Goal: Information Seeking & Learning: Learn about a topic

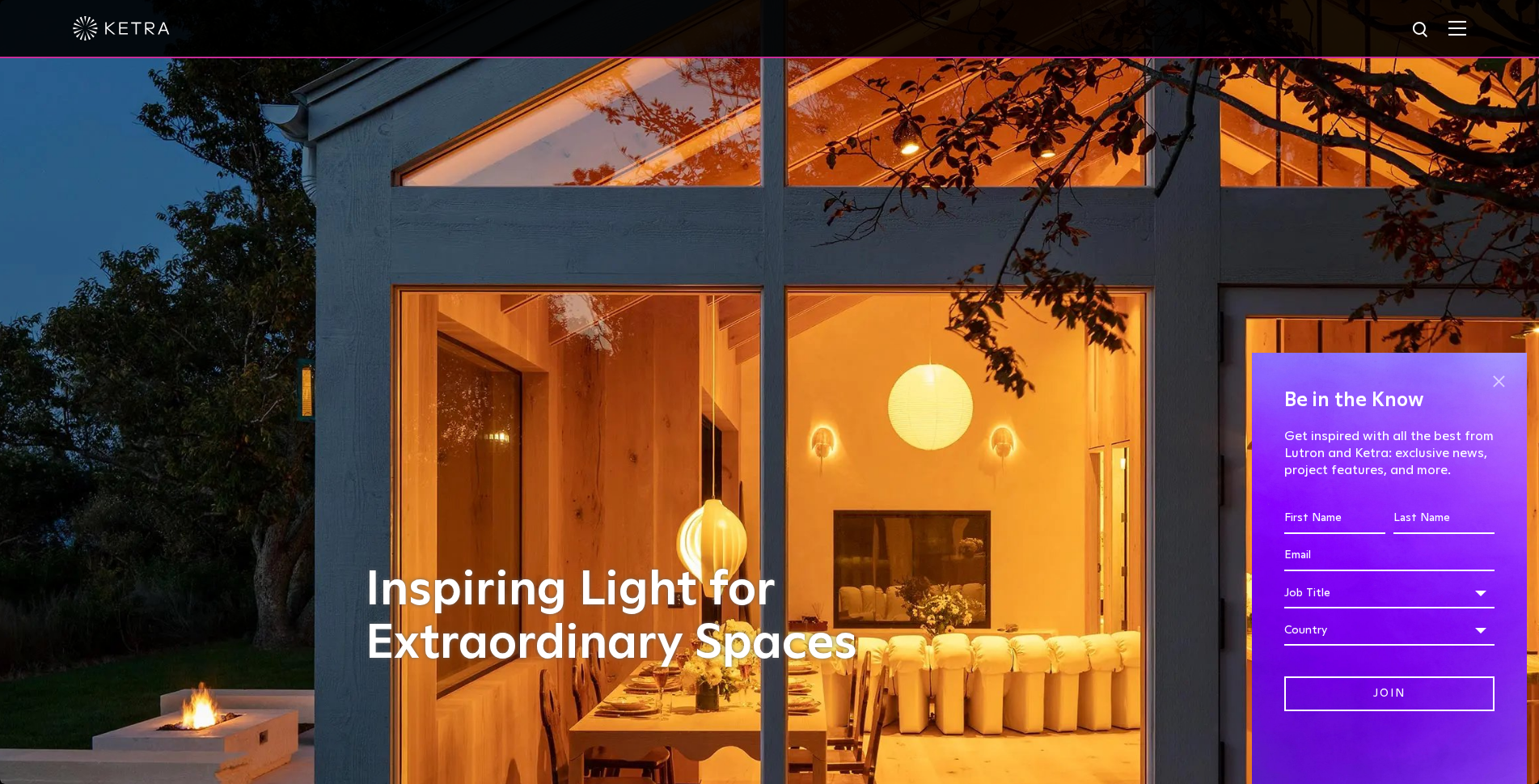
click at [1501, 377] on span at bounding box center [1498, 380] width 25 height 25
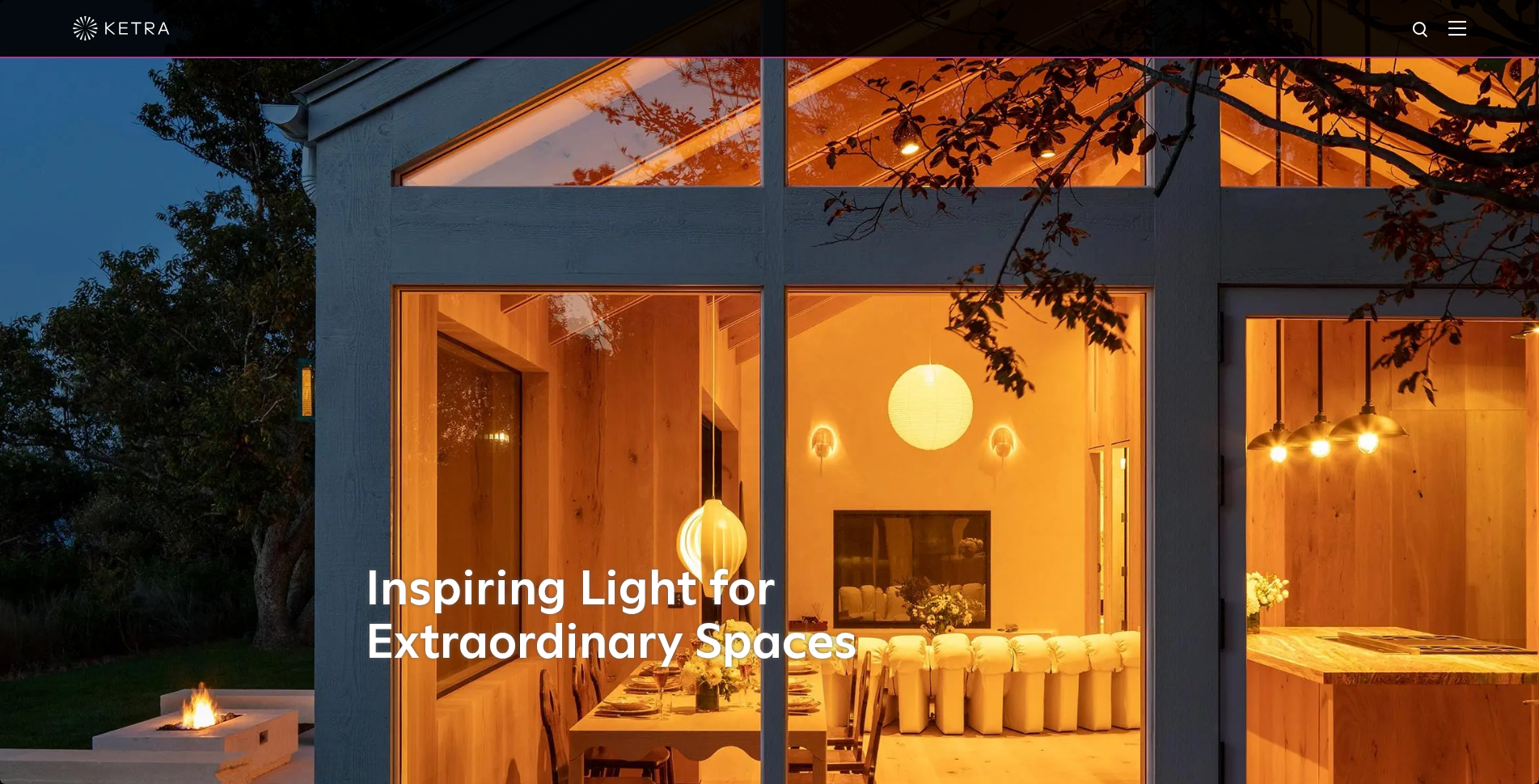
click at [1431, 28] on img at bounding box center [1421, 30] width 20 height 20
click at [1248, 28] on input "text" at bounding box center [1266, 30] width 207 height 36
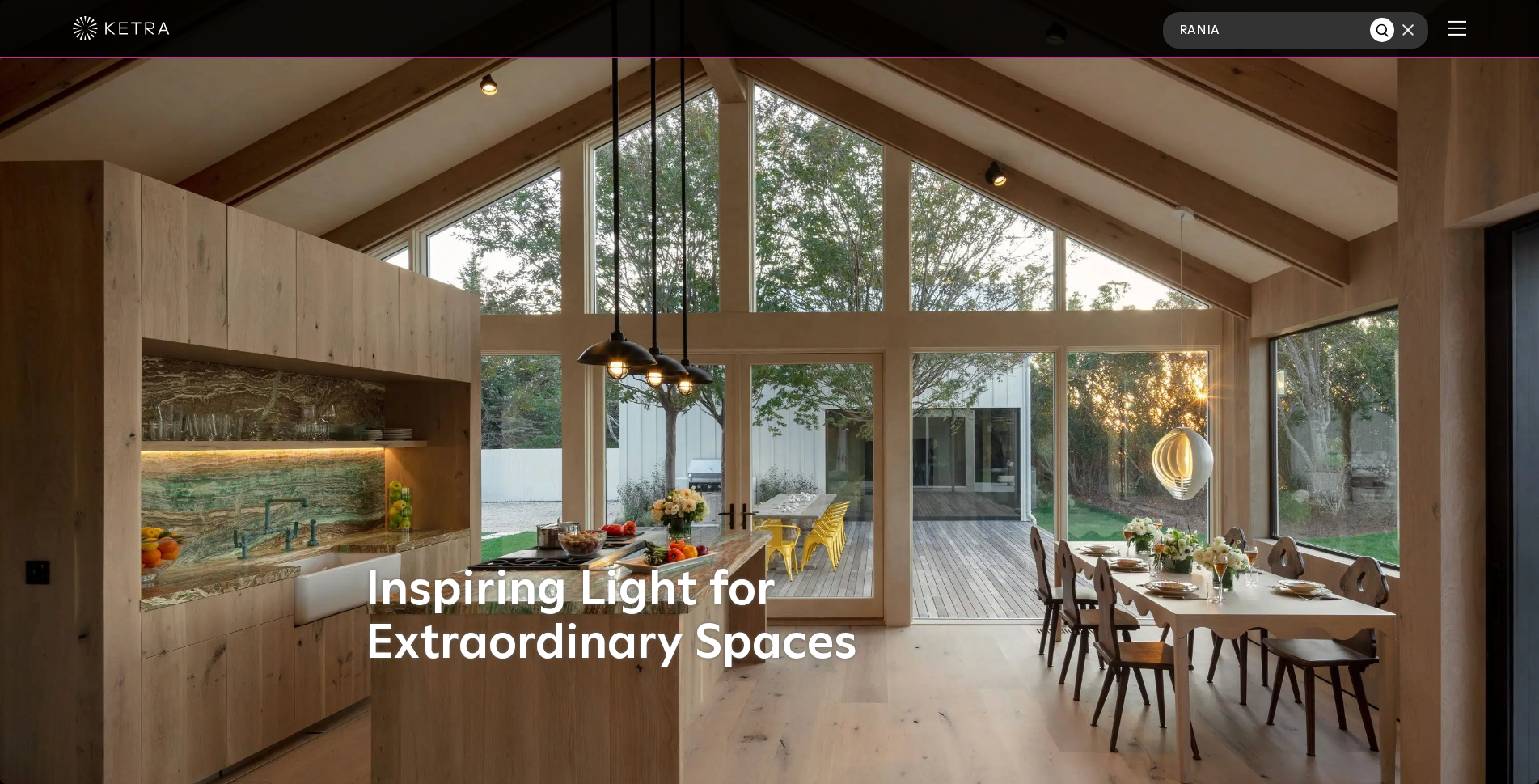
type input "RANIA"
click at [1370, 18] on button "Search" at bounding box center [1382, 30] width 25 height 25
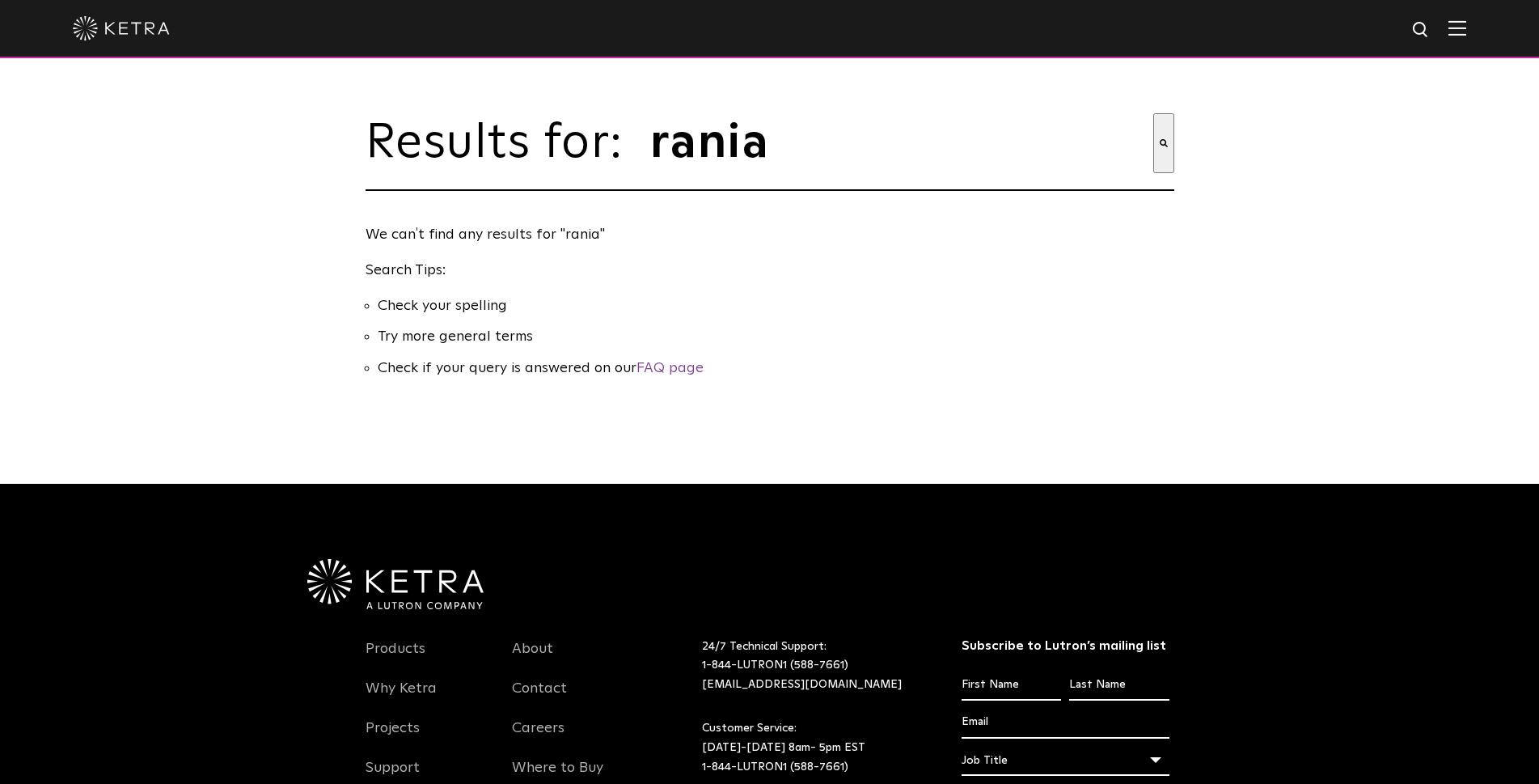
click at [1141, 139] on input "rania" at bounding box center [901, 143] width 505 height 60
click at [777, 152] on input "This is a search field with an auto-suggest feature attached." at bounding box center [901, 143] width 505 height 60
type input "DOWNLIGHT"
click at [1153, 113] on button "Search" at bounding box center [1163, 143] width 21 height 60
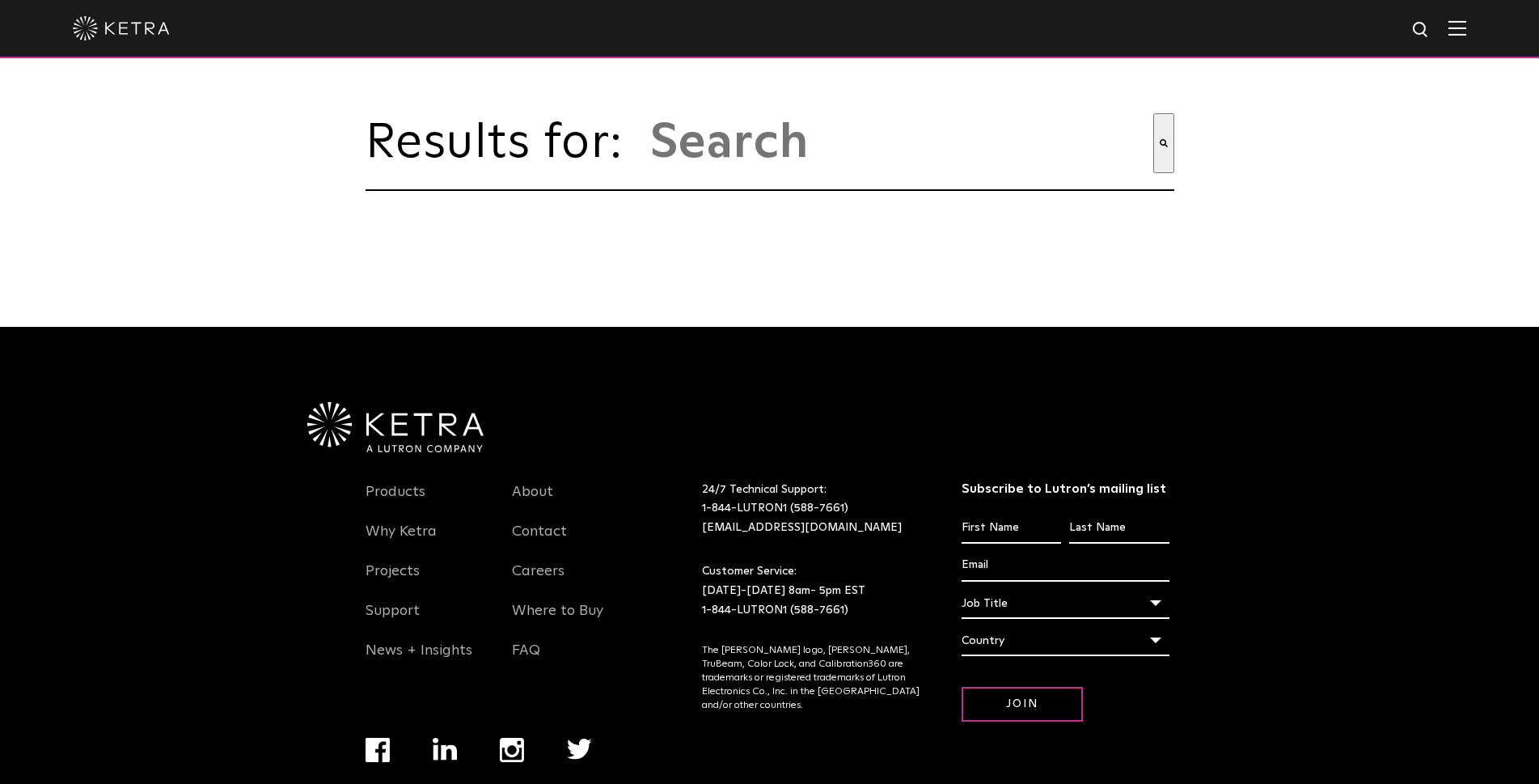
click at [770, 160] on input "This is a search field with an auto-suggest feature attached." at bounding box center [901, 143] width 505 height 60
click at [1429, 26] on img at bounding box center [1421, 30] width 20 height 20
click at [1318, 32] on input "text" at bounding box center [1269, 30] width 212 height 36
type input "DOWNLIGHT"
click at [1375, 18] on button "Search" at bounding box center [1387, 30] width 25 height 25
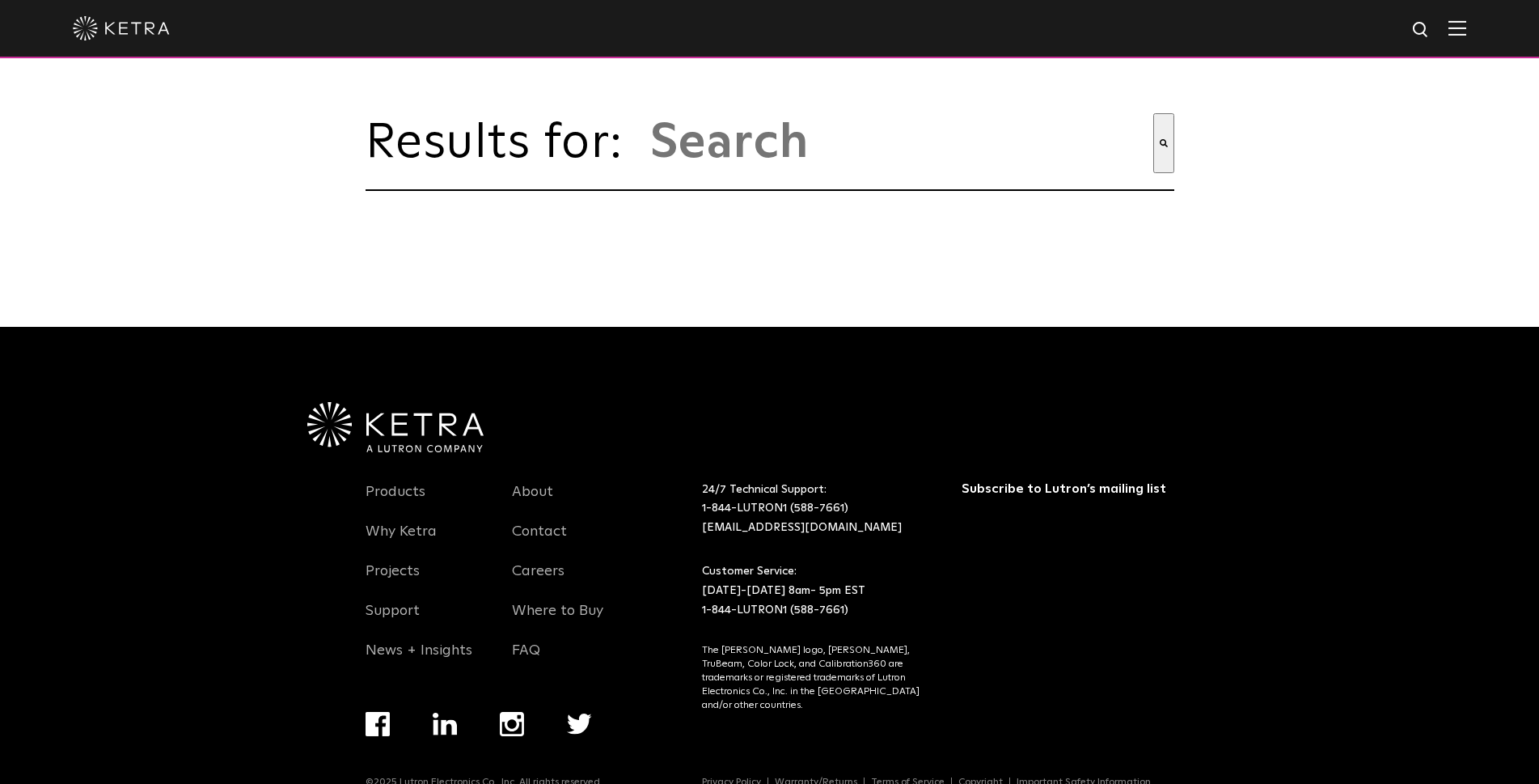
type input "downlight"
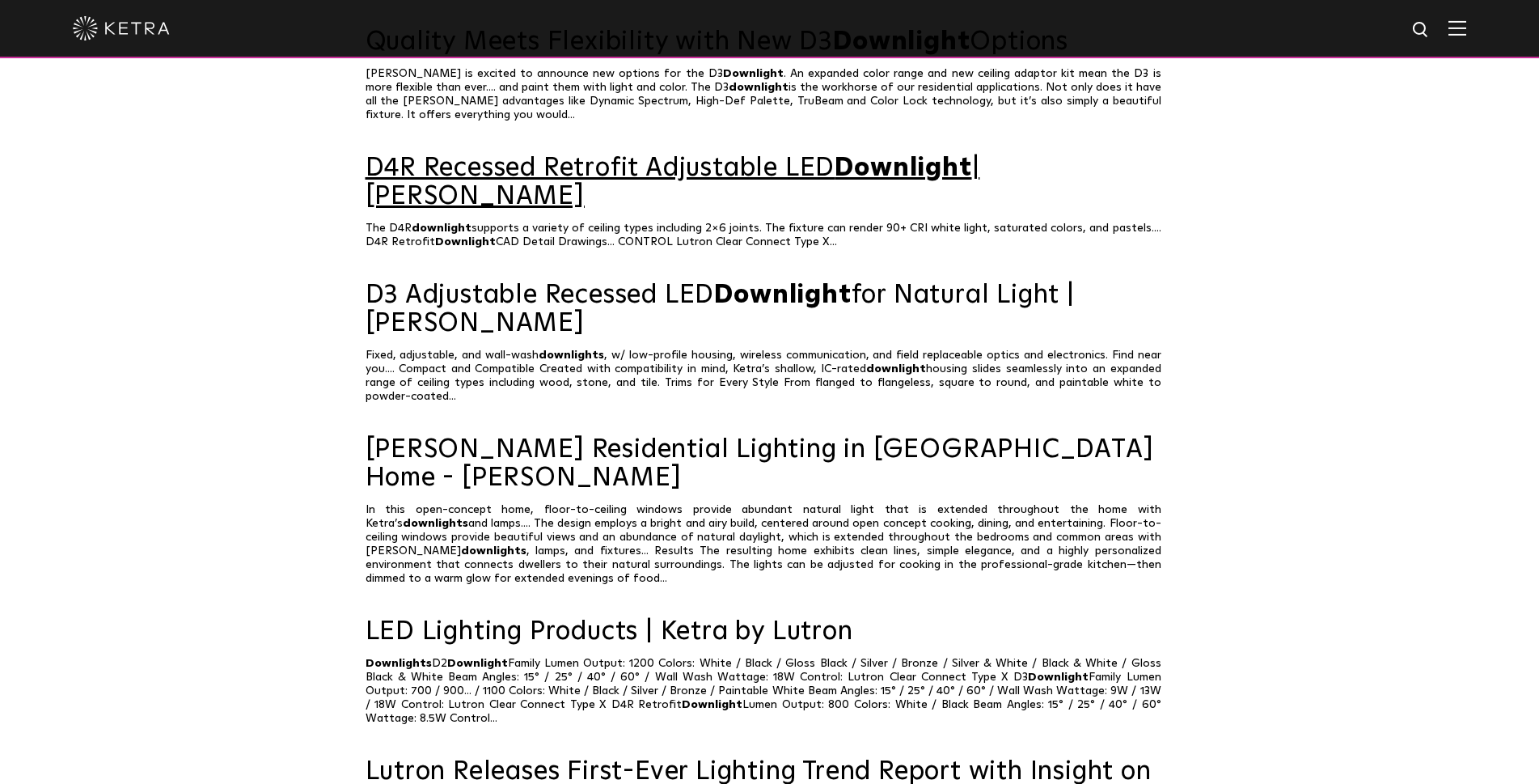
scroll to position [890, 0]
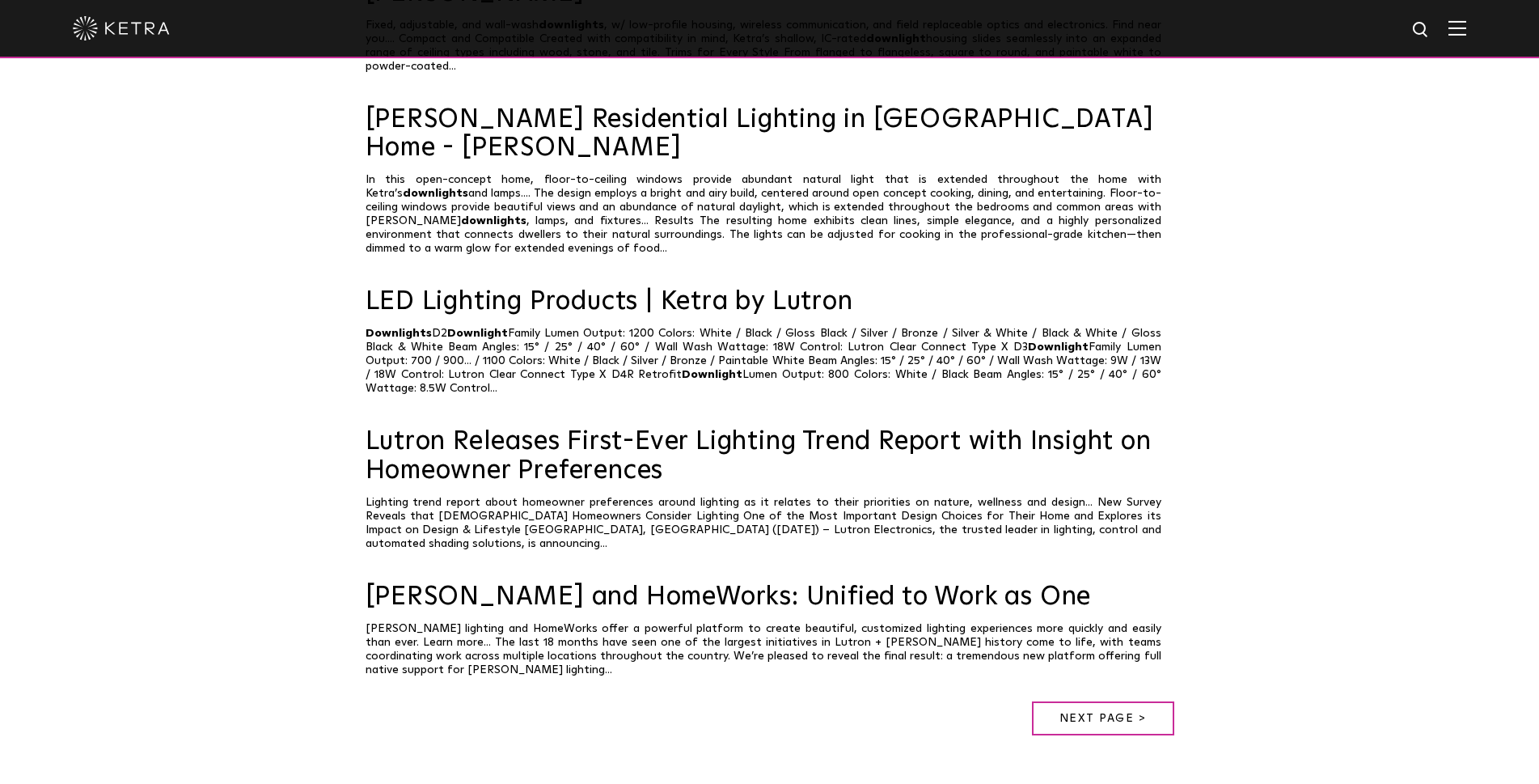
click at [127, 17] on div at bounding box center [770, 28] width 1393 height 57
click at [128, 25] on img at bounding box center [121, 28] width 97 height 25
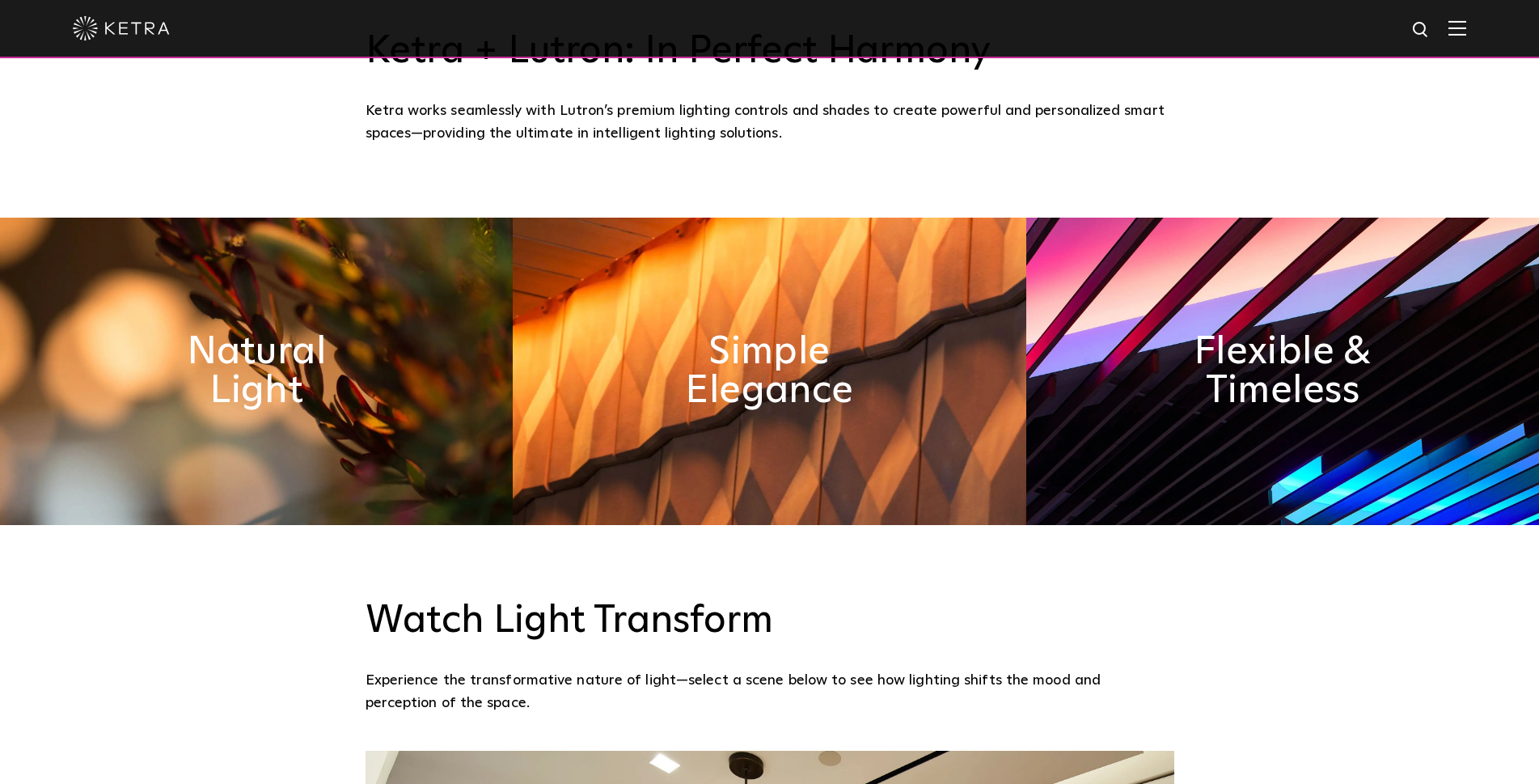
scroll to position [813, 0]
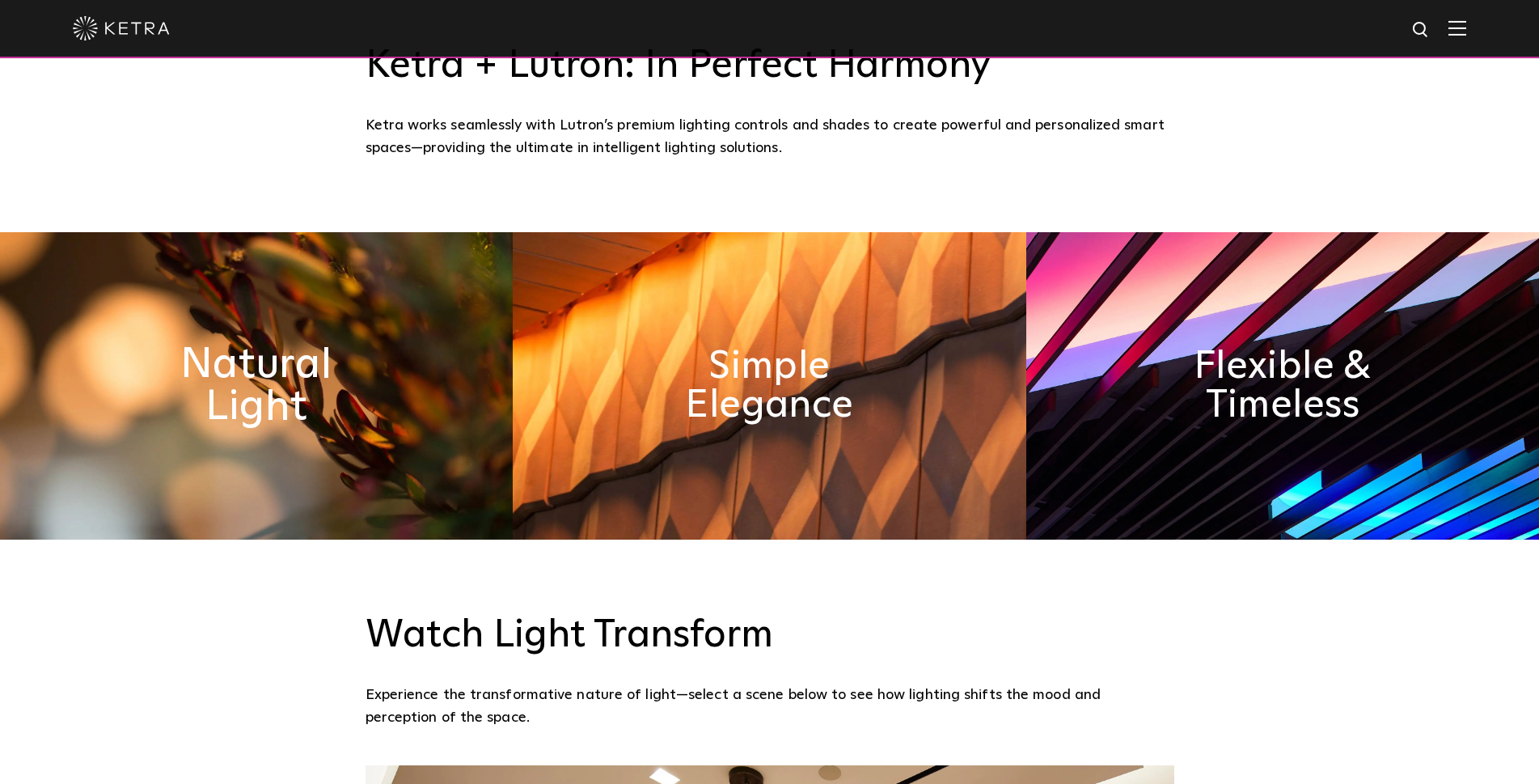
click at [288, 390] on h2 "Natural Light" at bounding box center [257, 386] width 264 height 85
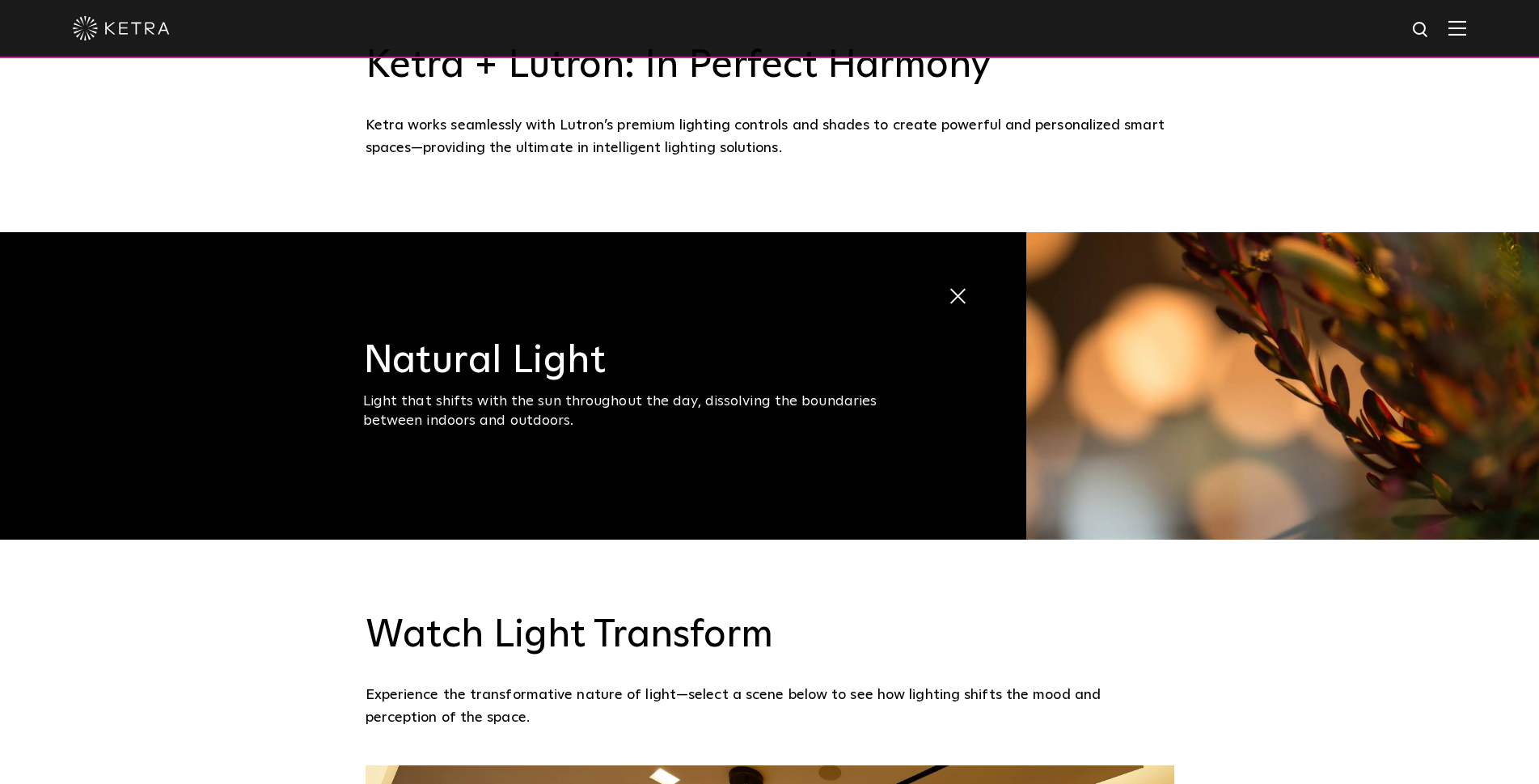
click at [955, 296] on span at bounding box center [962, 296] width 27 height 27
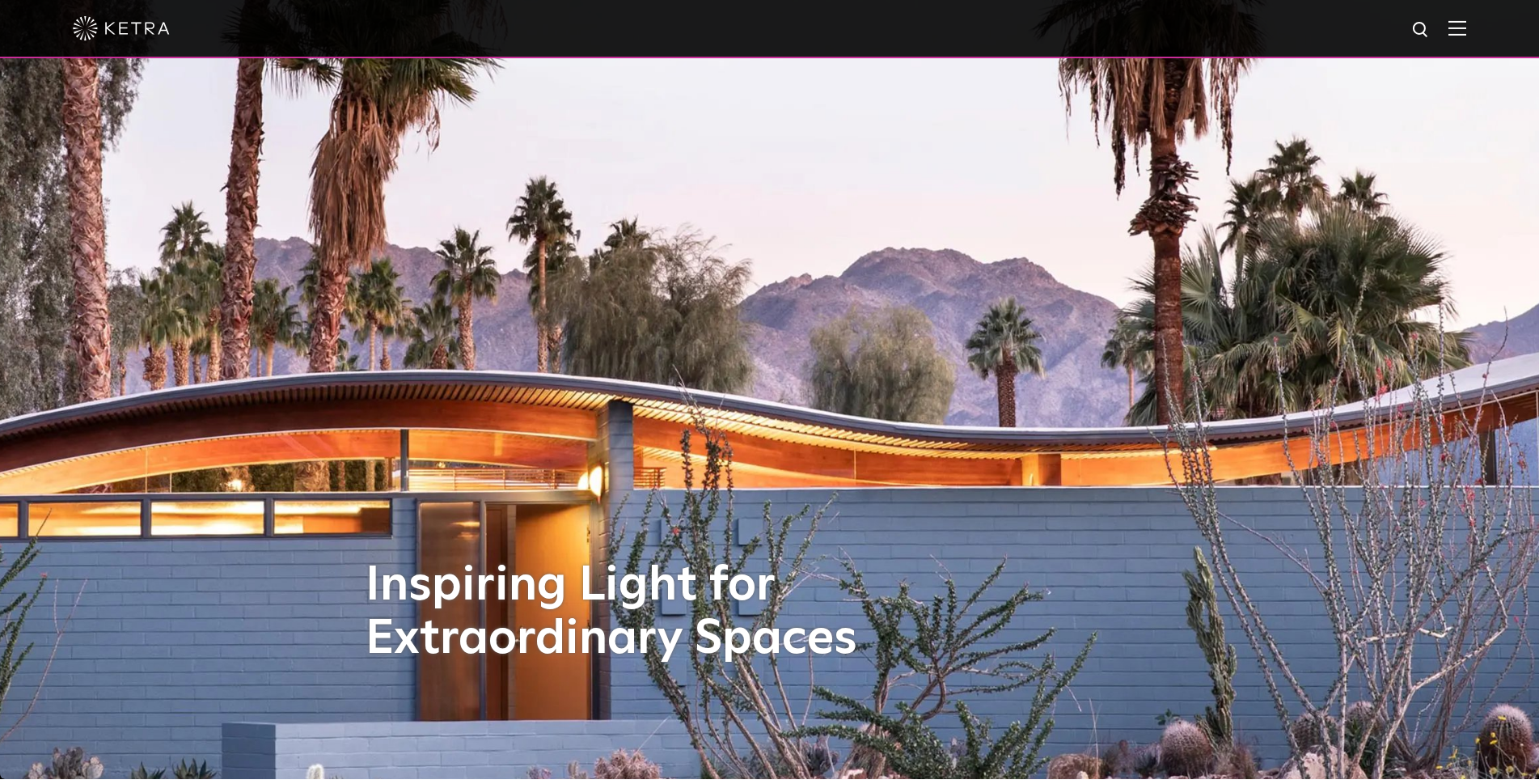
scroll to position [0, 0]
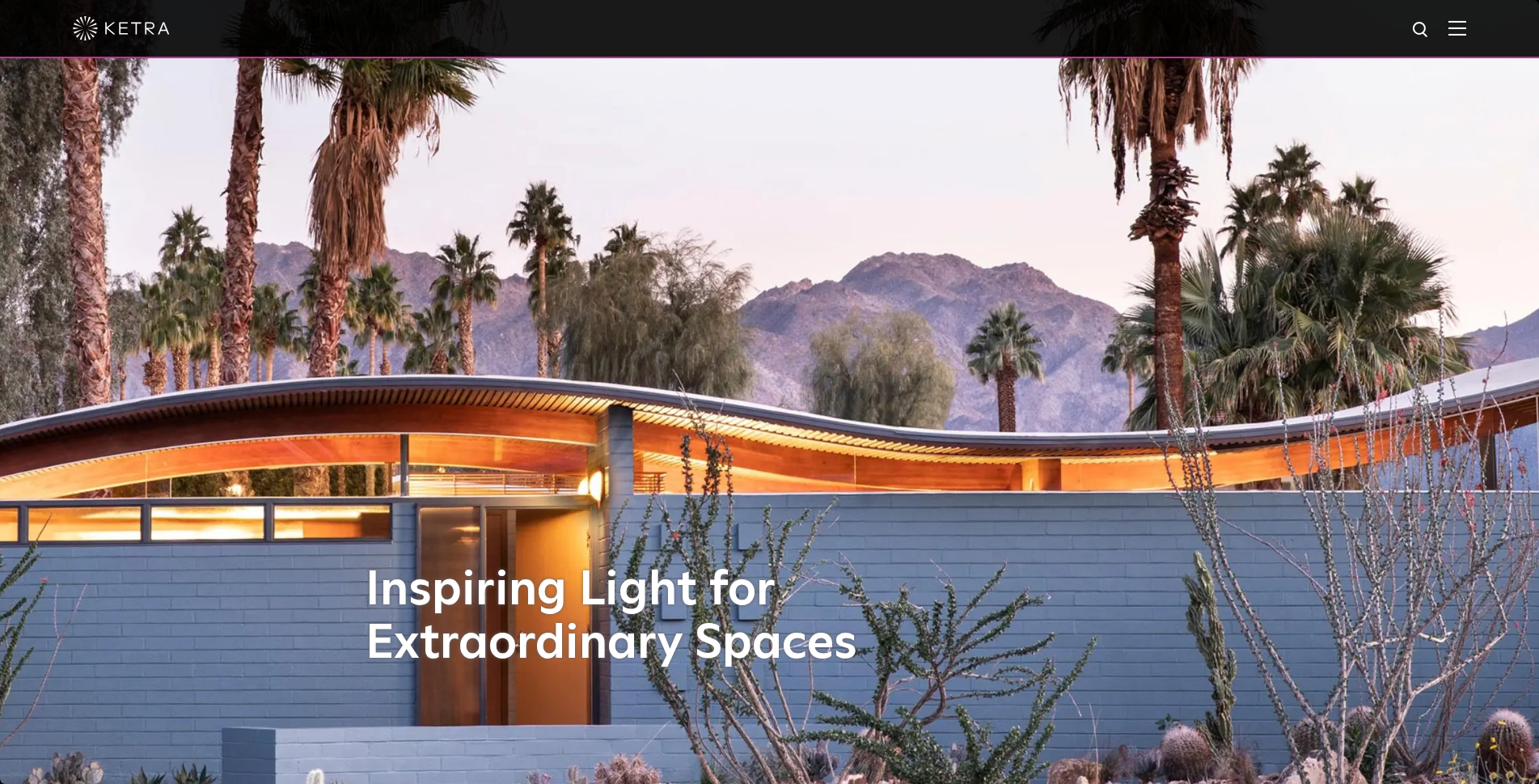
click at [1459, 27] on div at bounding box center [770, 28] width 1393 height 57
click at [1465, 27] on img at bounding box center [1458, 27] width 18 height 15
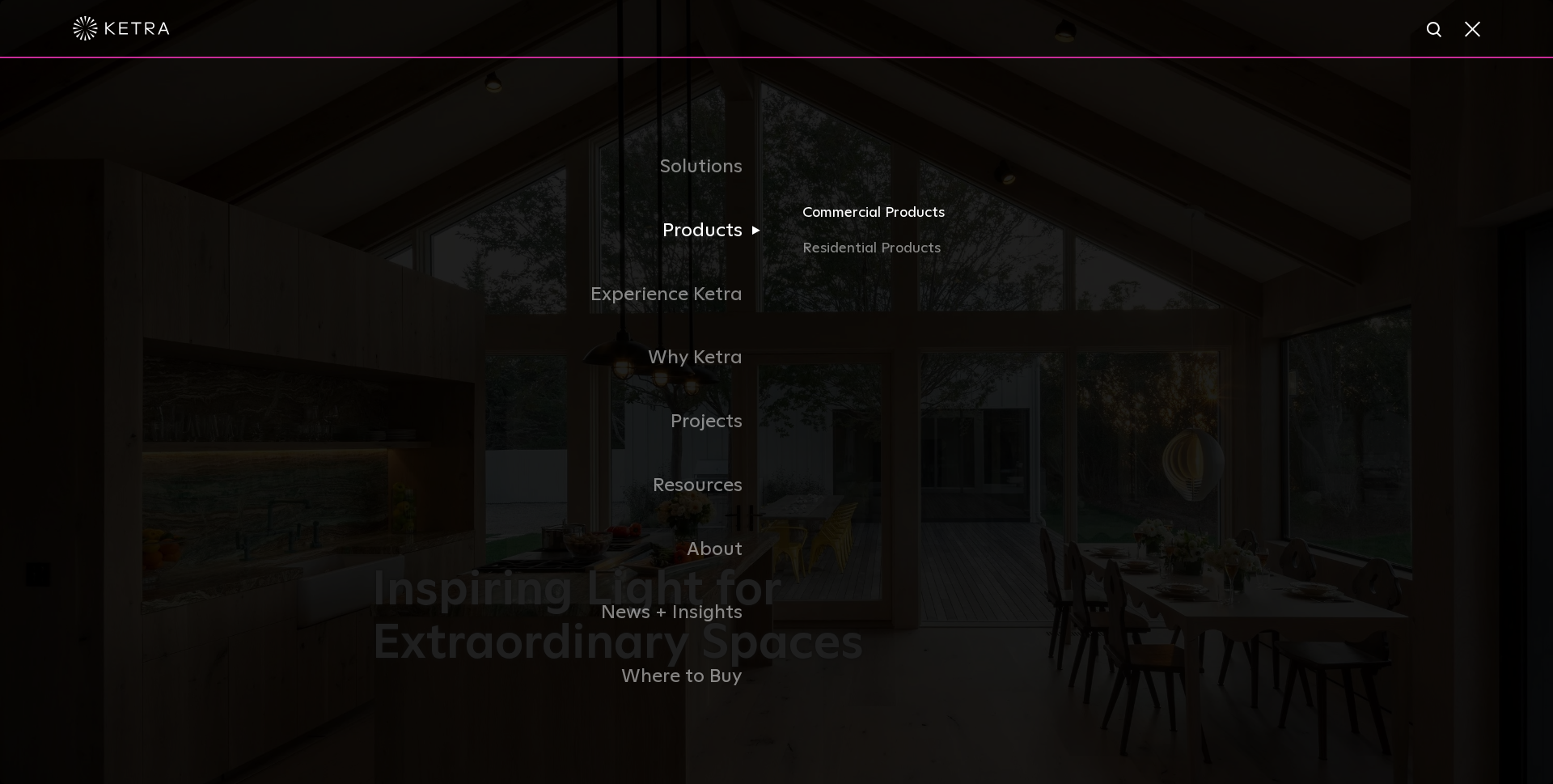
click at [868, 213] on link "Commercial Products" at bounding box center [991, 219] width 378 height 36
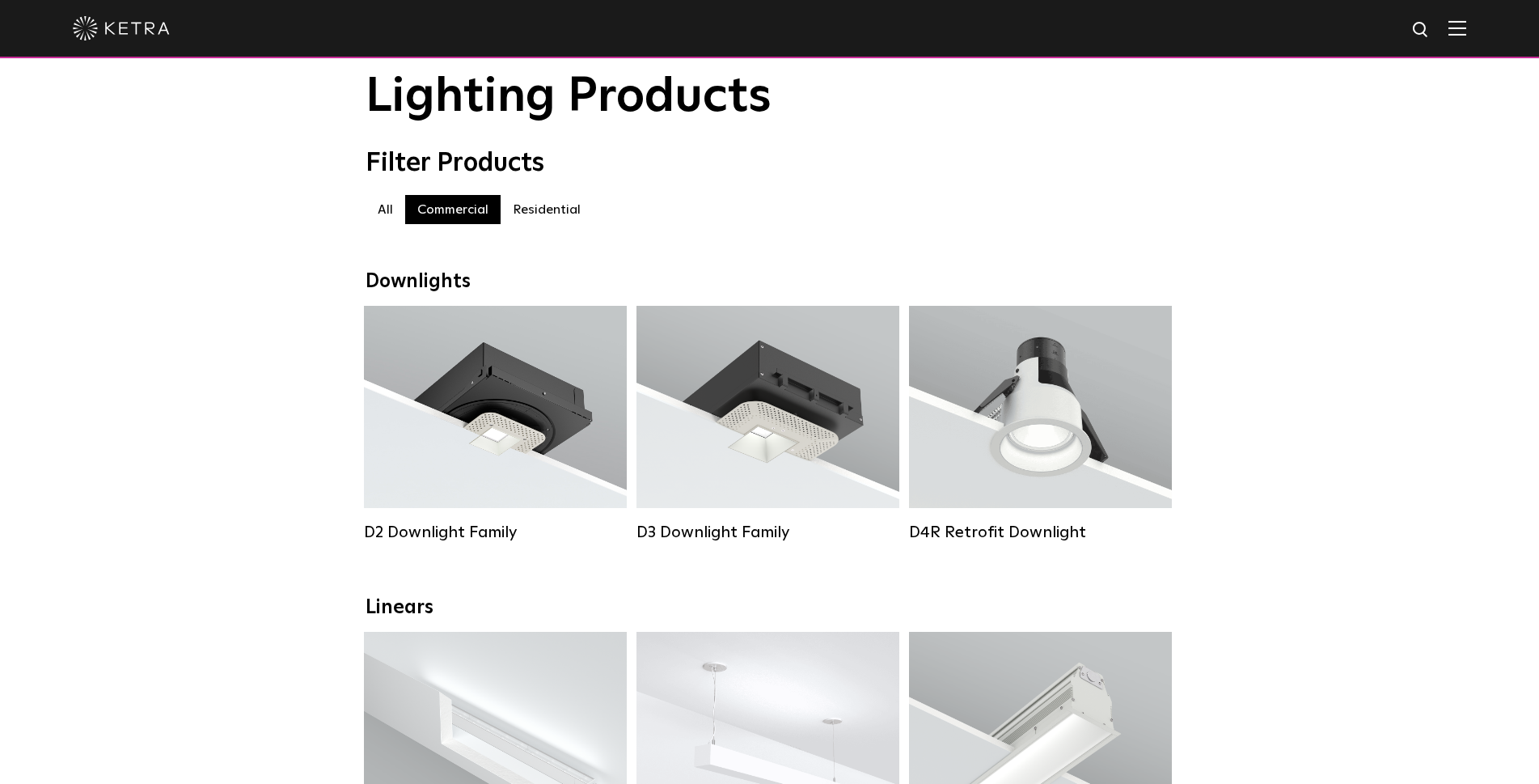
scroll to position [81, 0]
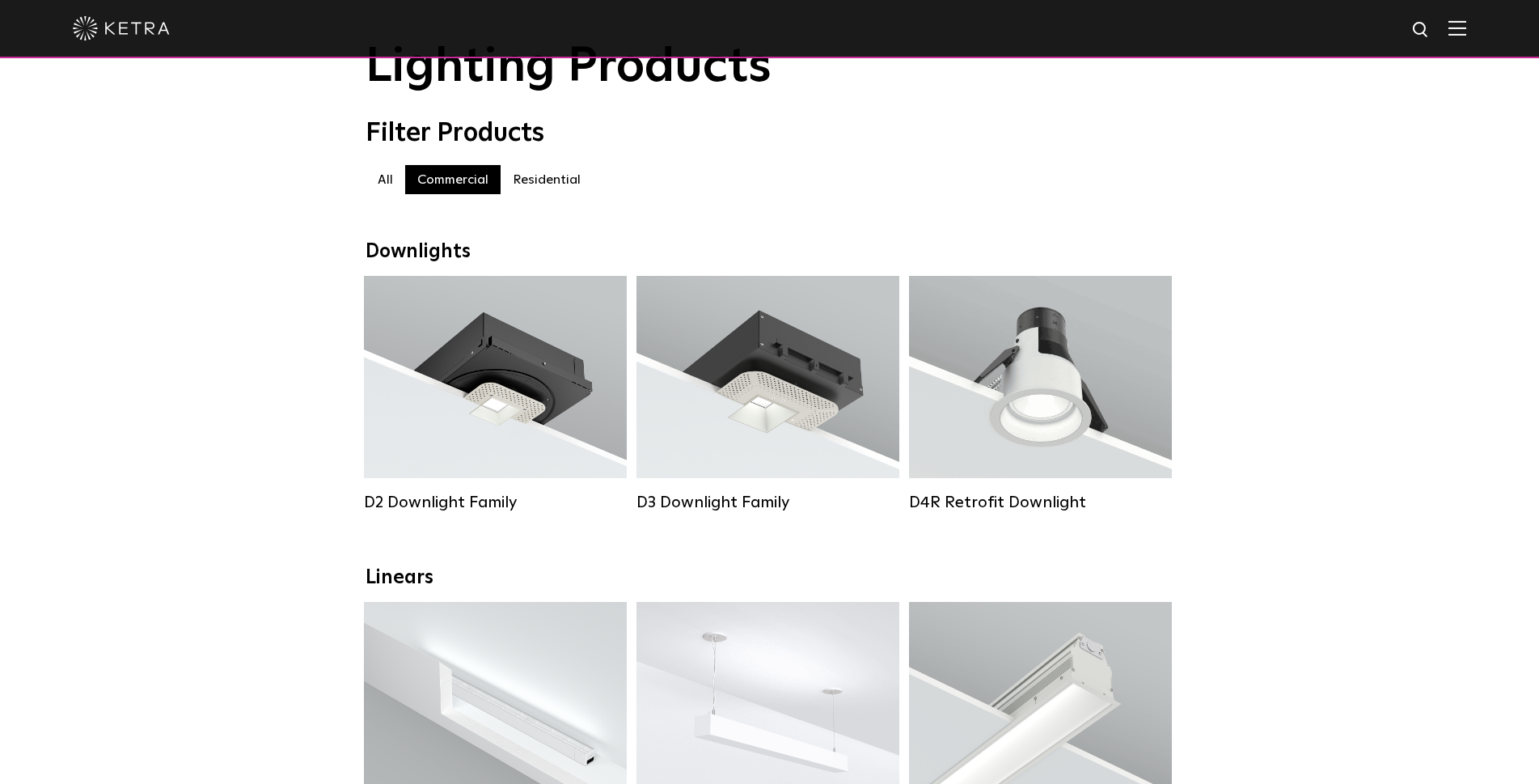
click at [542, 189] on label "Residential" at bounding box center [546, 180] width 92 height 29
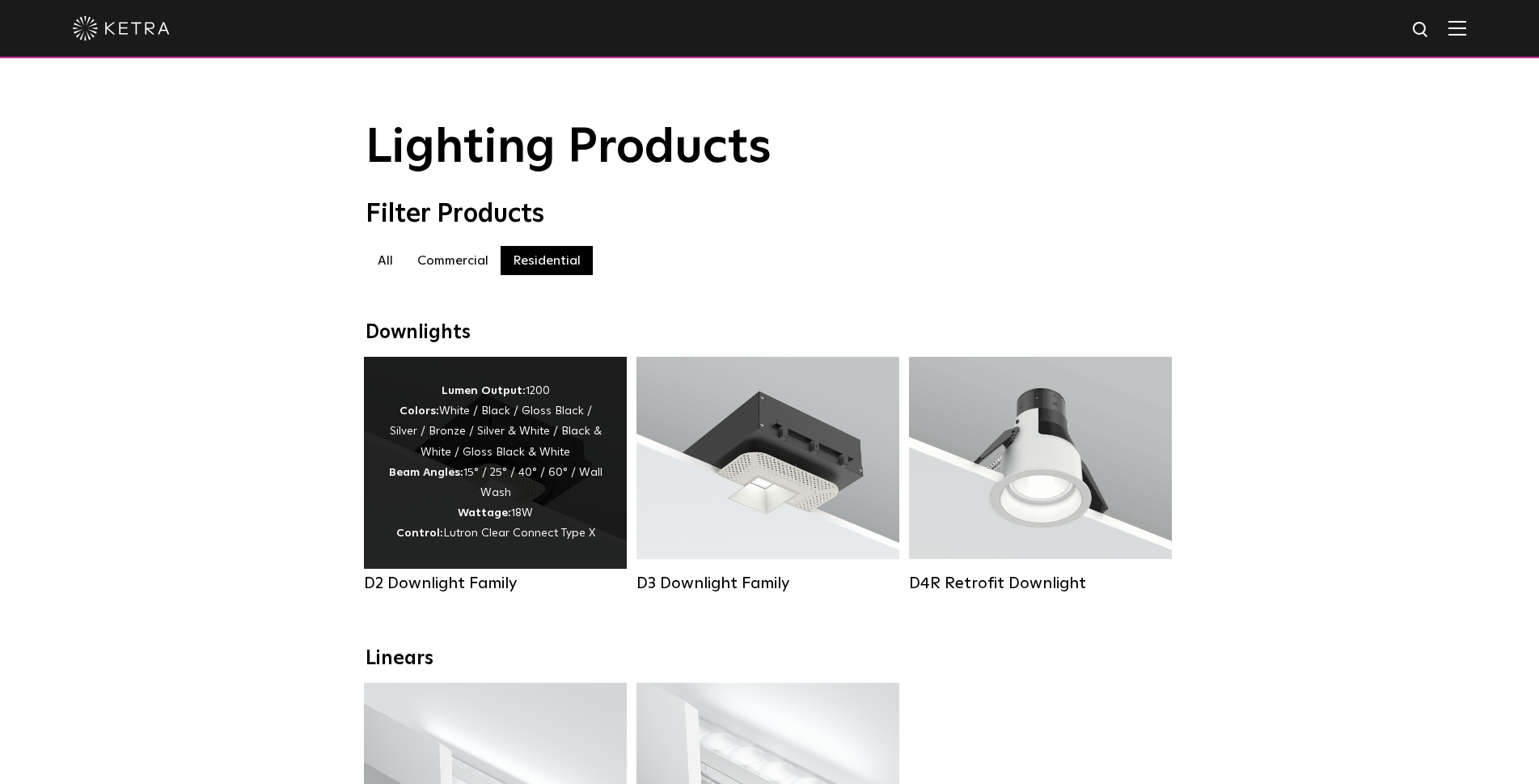
click at [489, 465] on div "Lumen Output: 1200 Colors: White / Black / Gloss Black / Silver / Bronze / Silv…" at bounding box center [495, 462] width 214 height 163
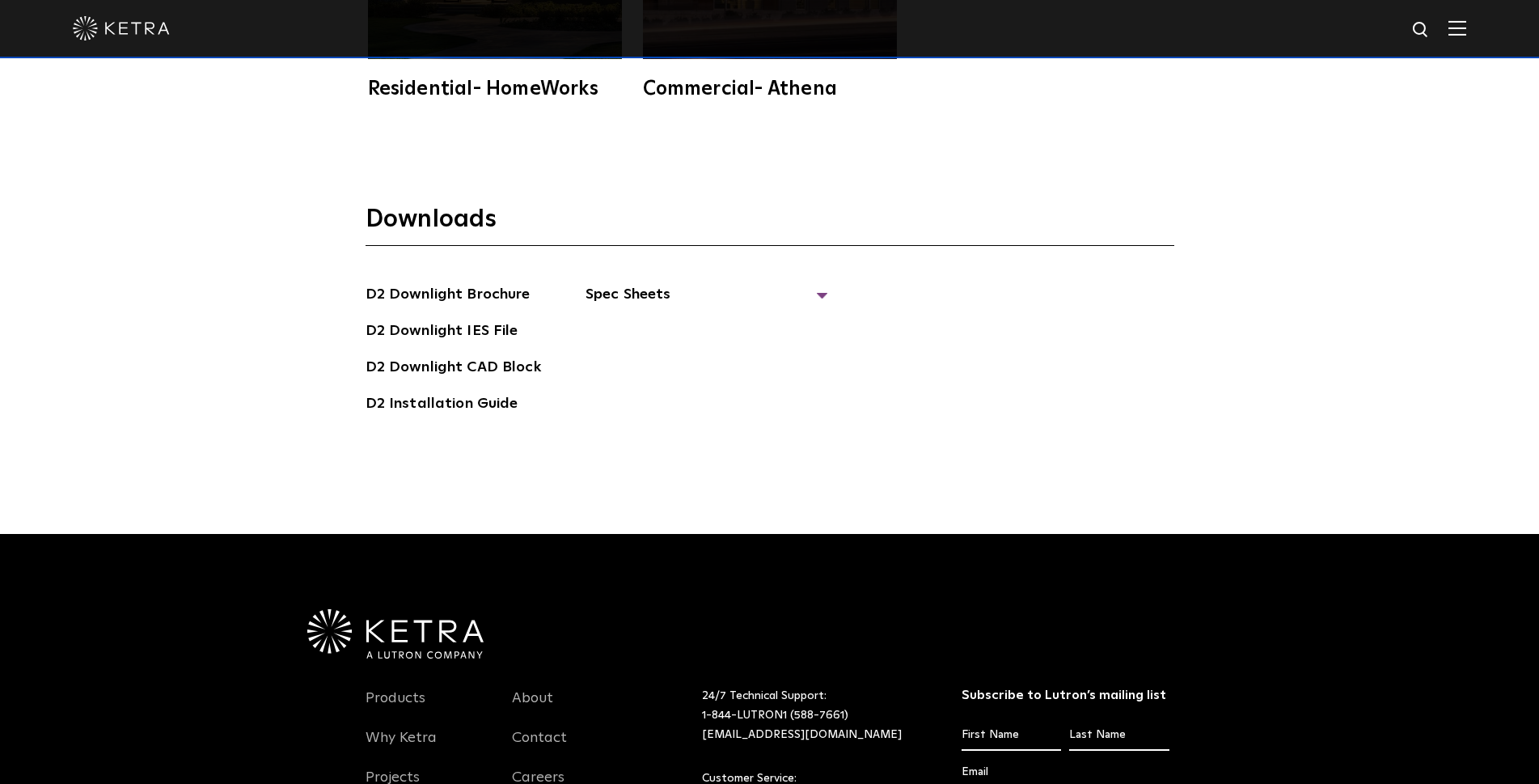
scroll to position [4771, 0]
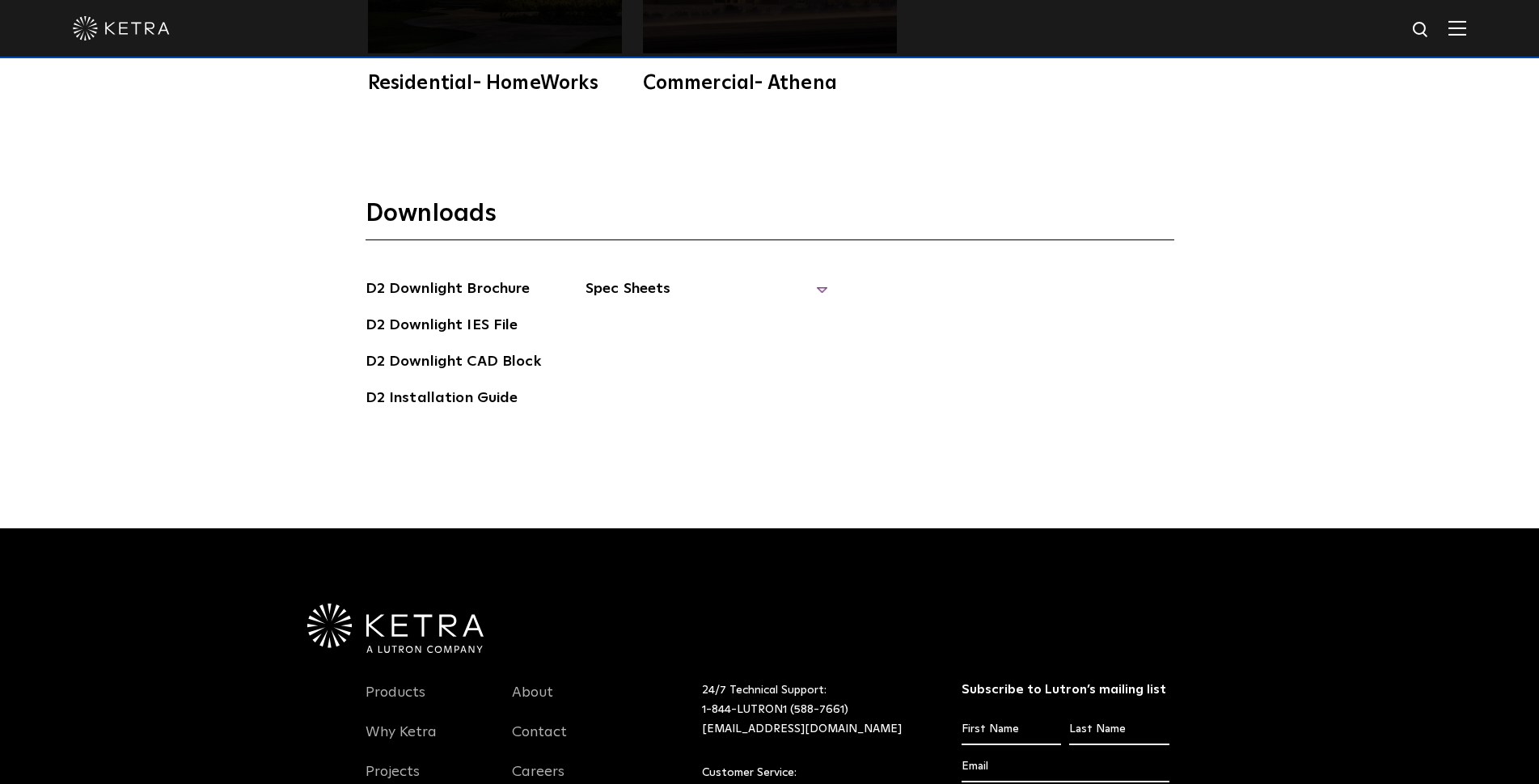
click at [648, 277] on span "Spec Sheets" at bounding box center [707, 294] width 243 height 36
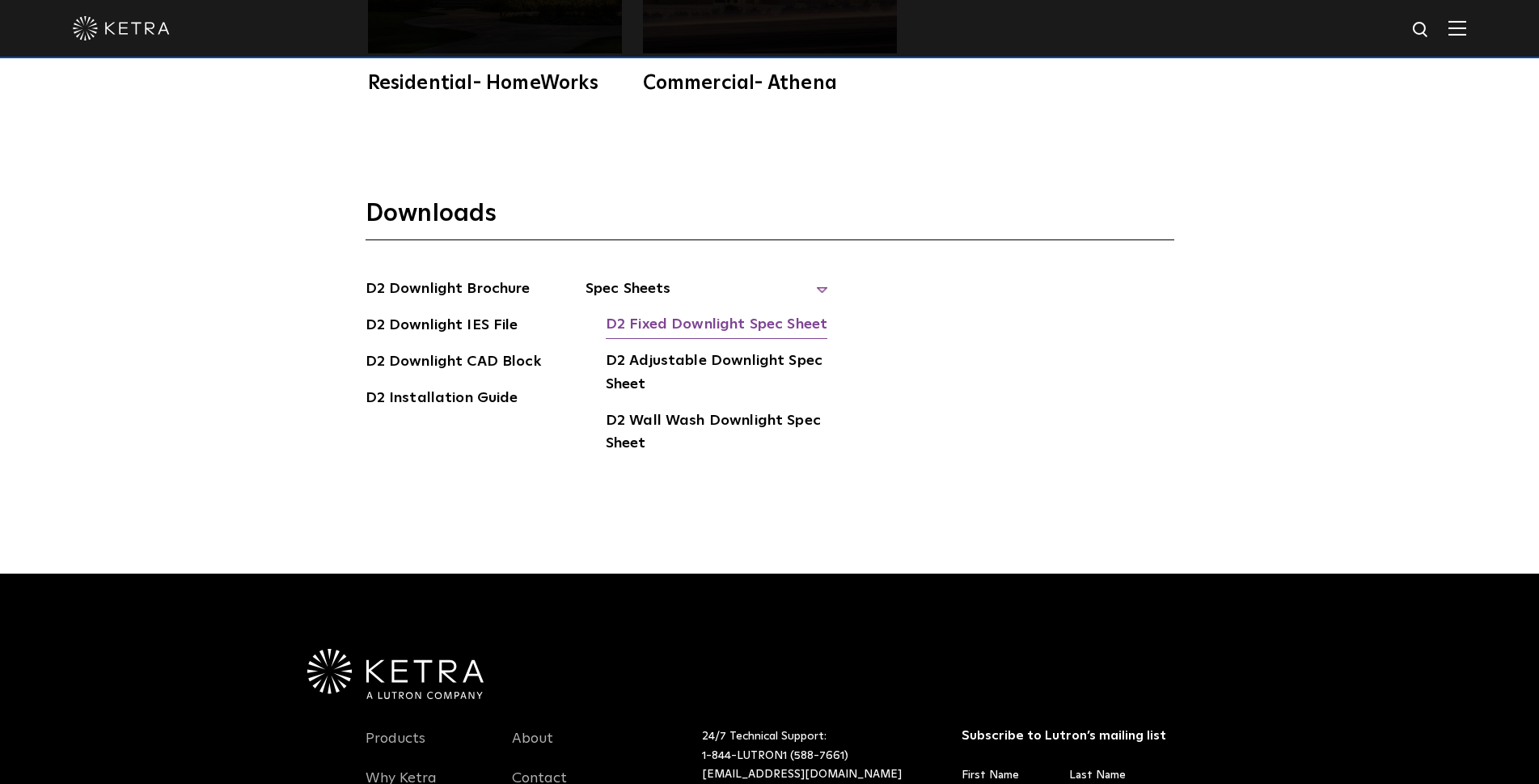
click at [662, 313] on link "D2 Fixed Downlight Spec Sheet" at bounding box center [716, 325] width 222 height 26
click at [684, 349] on link "D2 Adjustable Downlight Spec Sheet" at bounding box center [717, 374] width 222 height 49
click at [701, 409] on link "D2 Wall Wash Downlight Spec Sheet" at bounding box center [717, 434] width 222 height 49
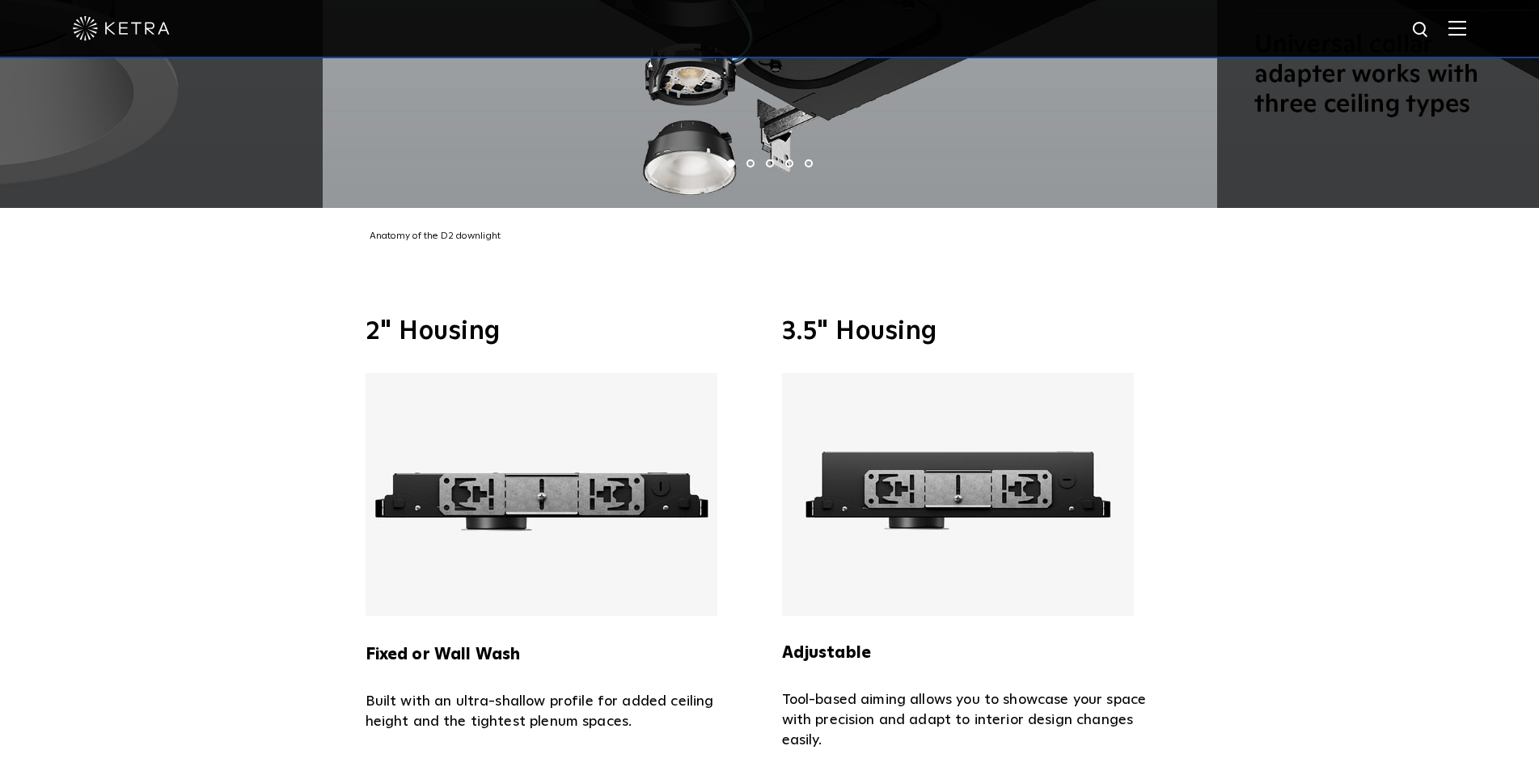
scroll to position [3558, 0]
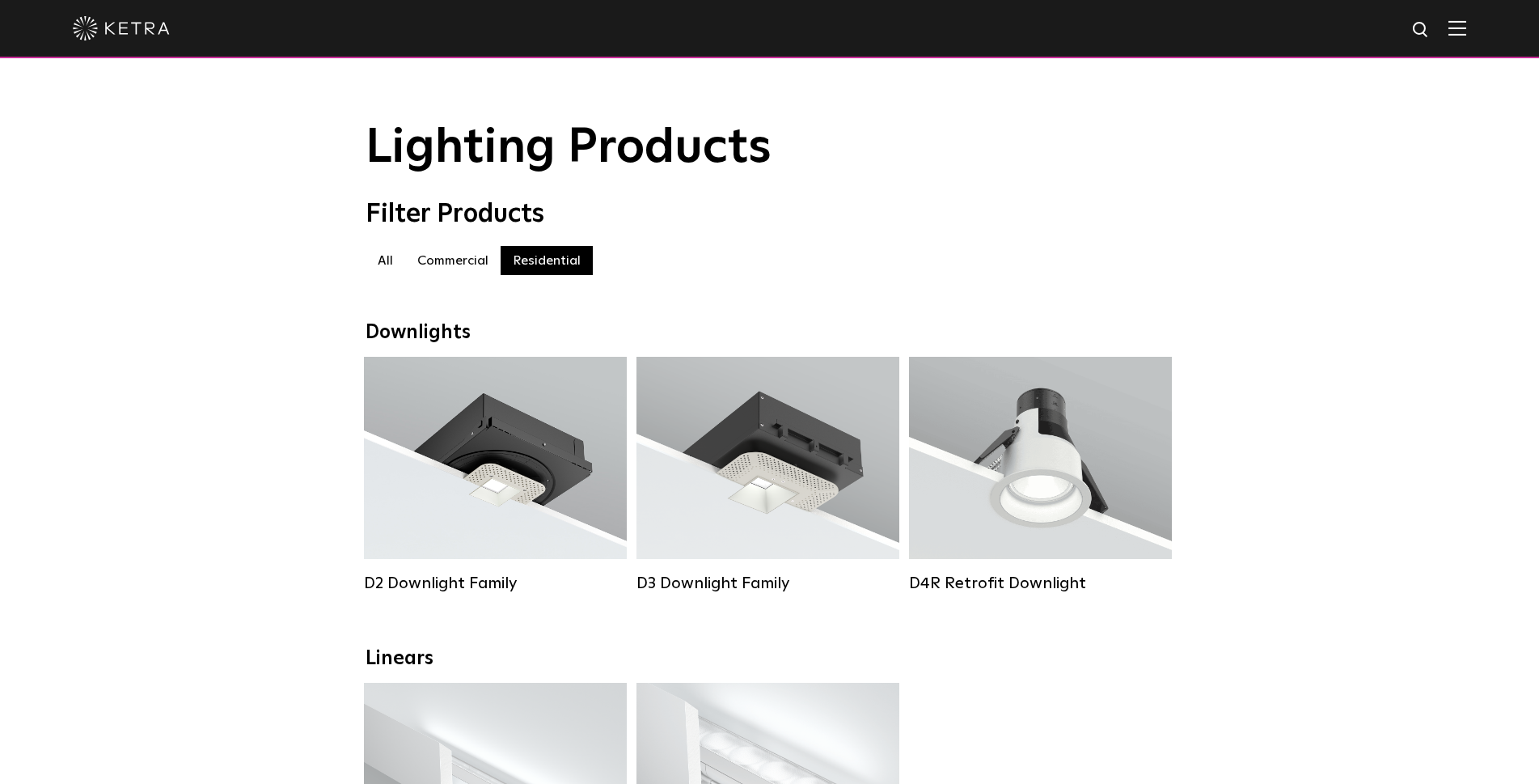
click at [422, 270] on label "Commercial" at bounding box center [452, 261] width 96 height 29
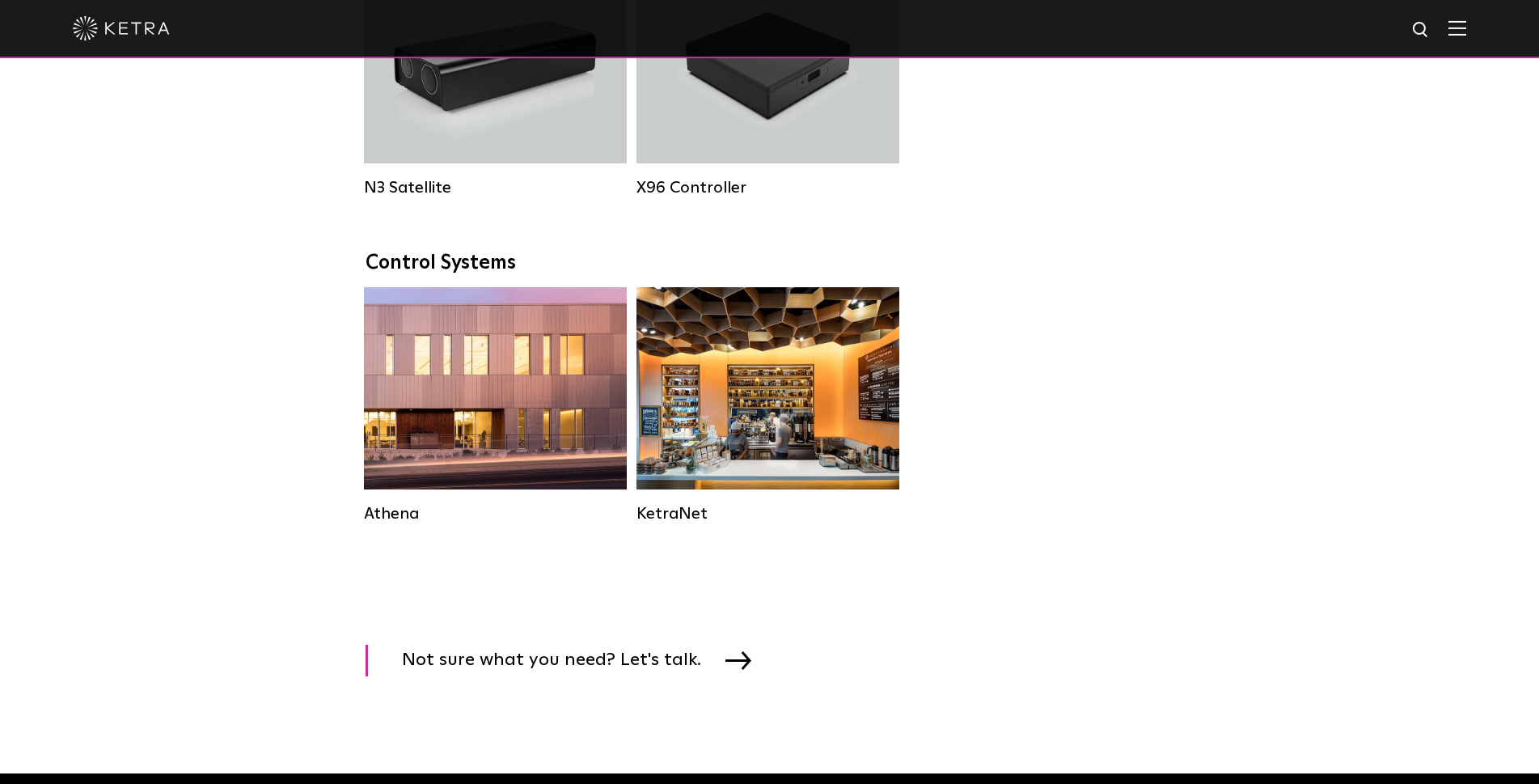
scroll to position [2264, 0]
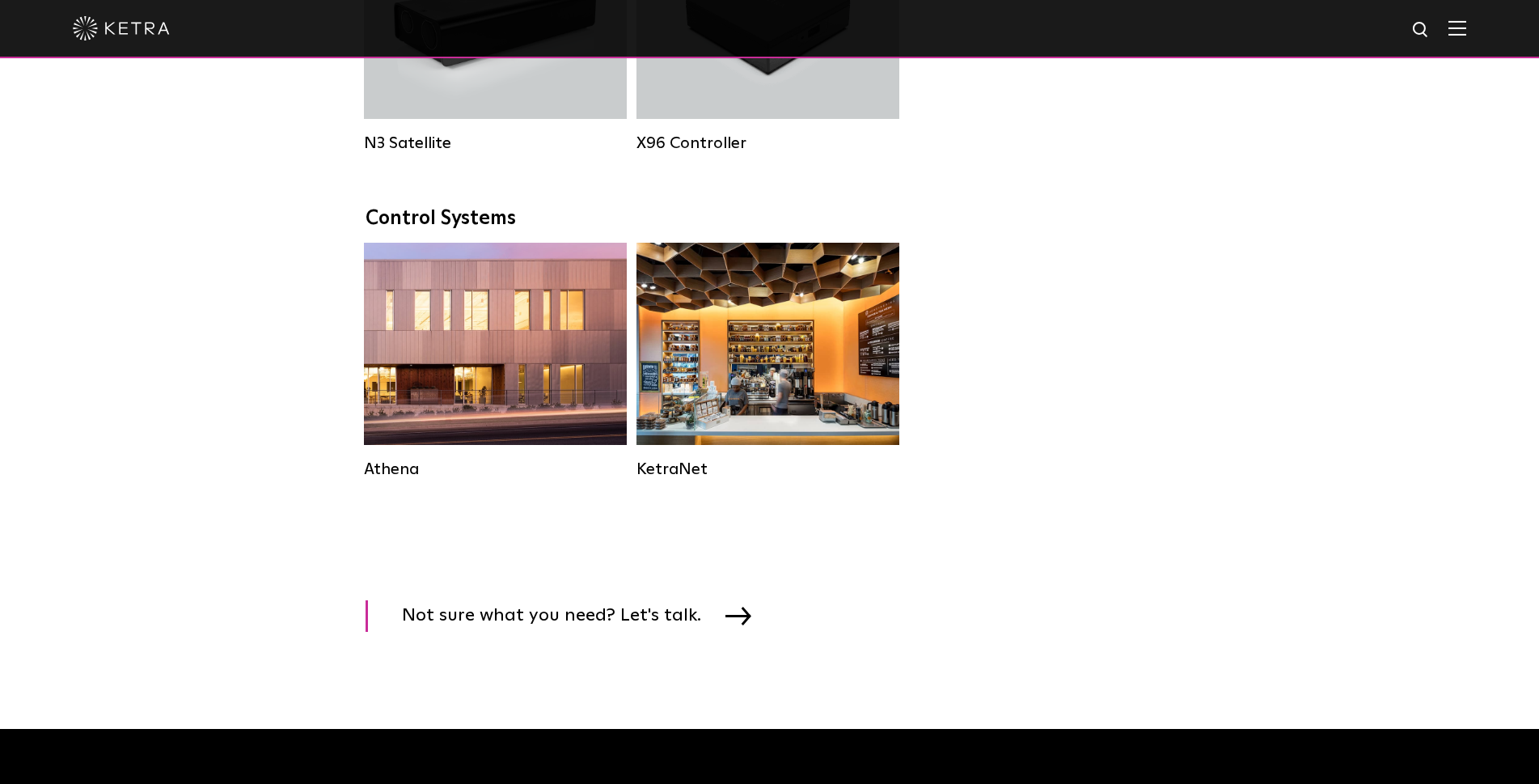
click at [1146, 177] on div "Athena Commercial Solution HomeWorks Residential Solution KetraNet" at bounding box center [770, 47] width 821 height 261
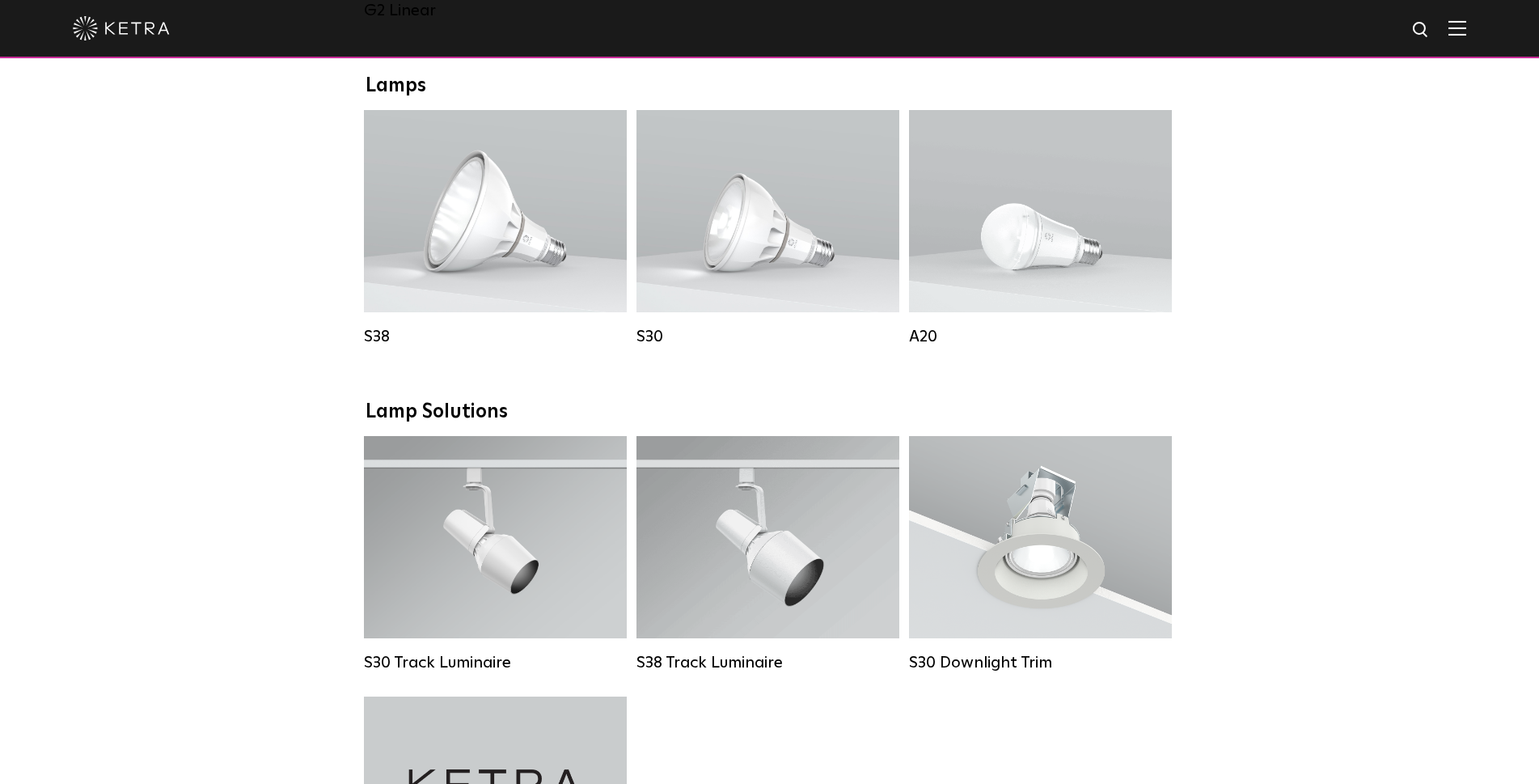
scroll to position [1132, 0]
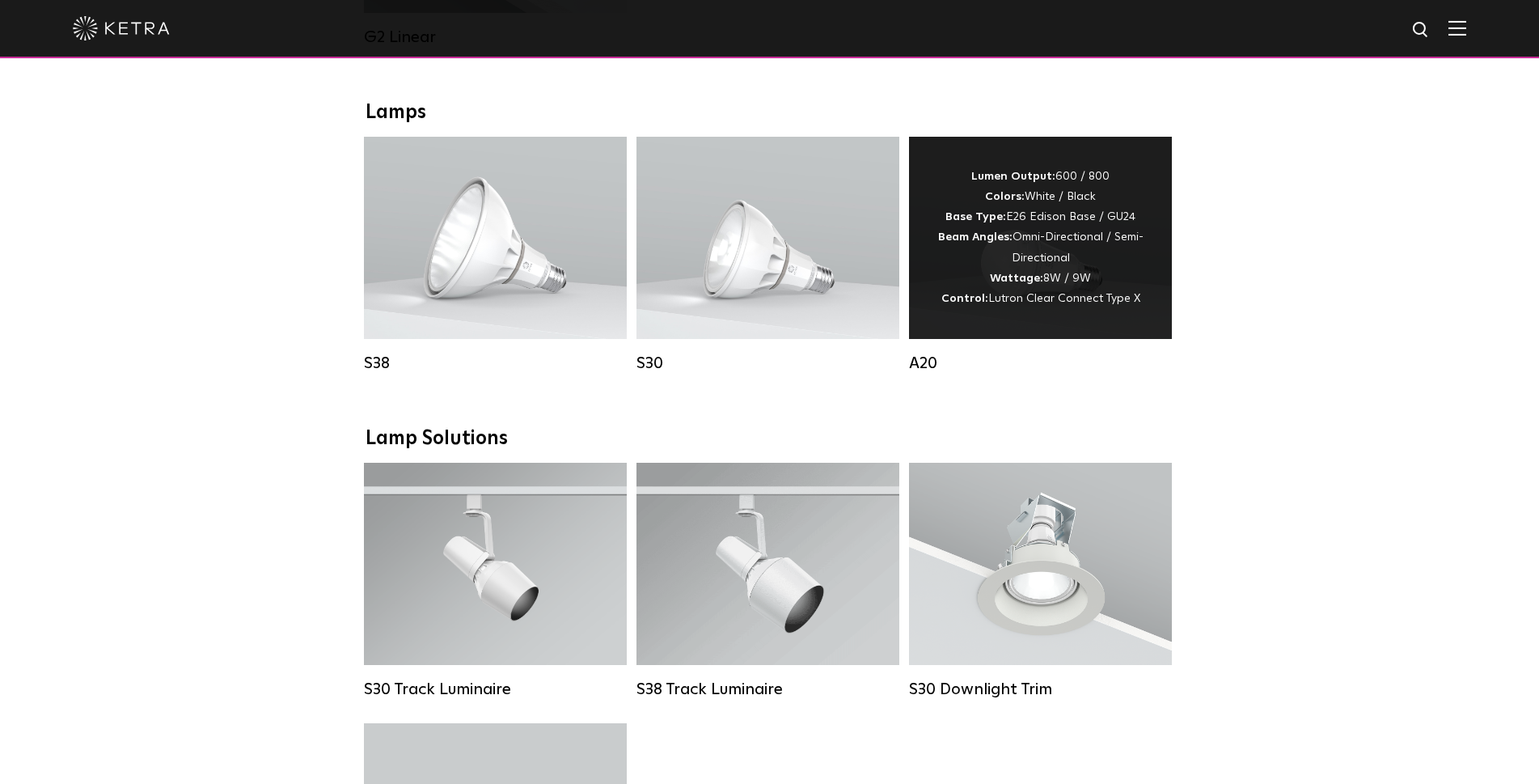
click at [1000, 284] on strong "Wattage:" at bounding box center [1017, 278] width 54 height 11
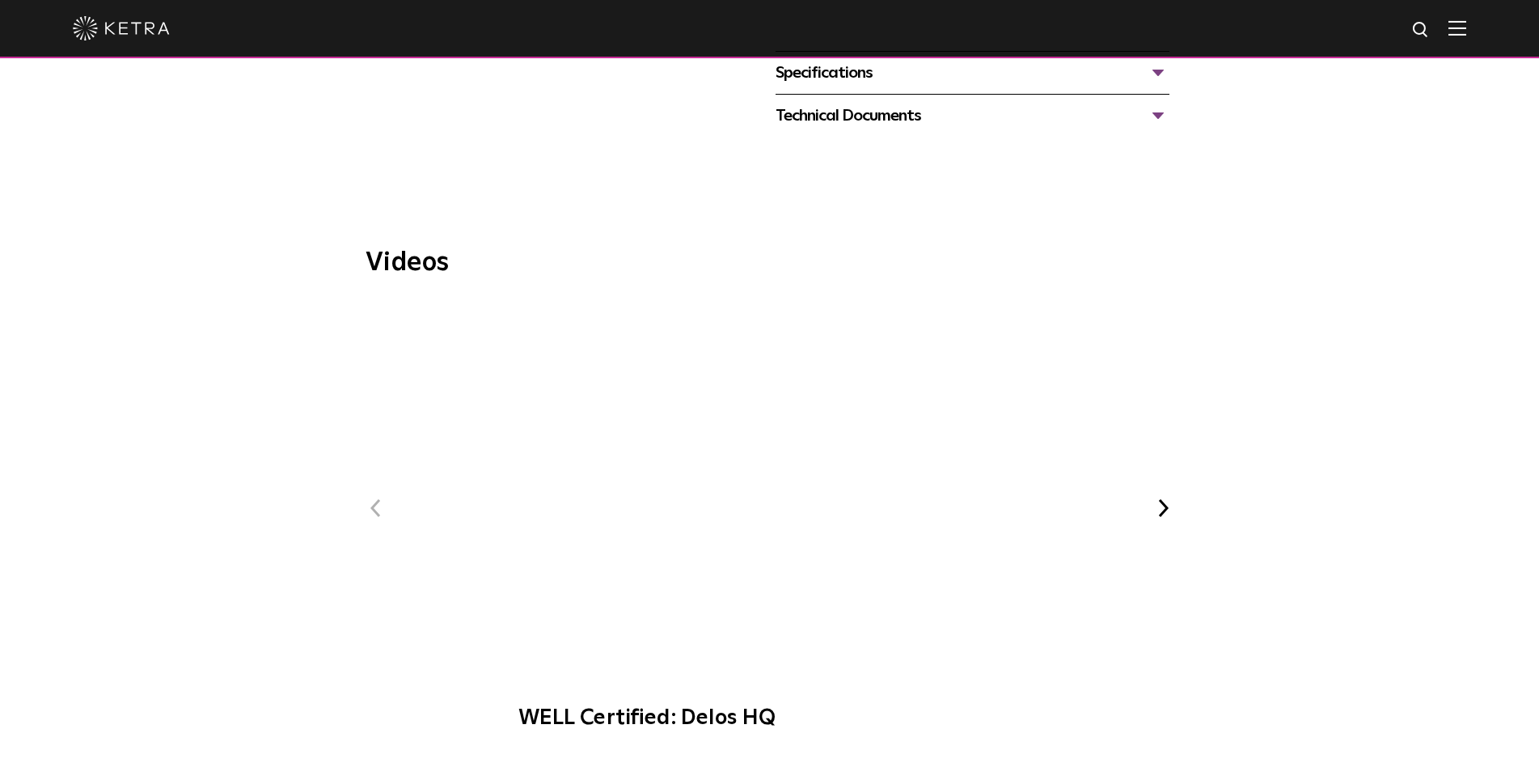
scroll to position [890, 0]
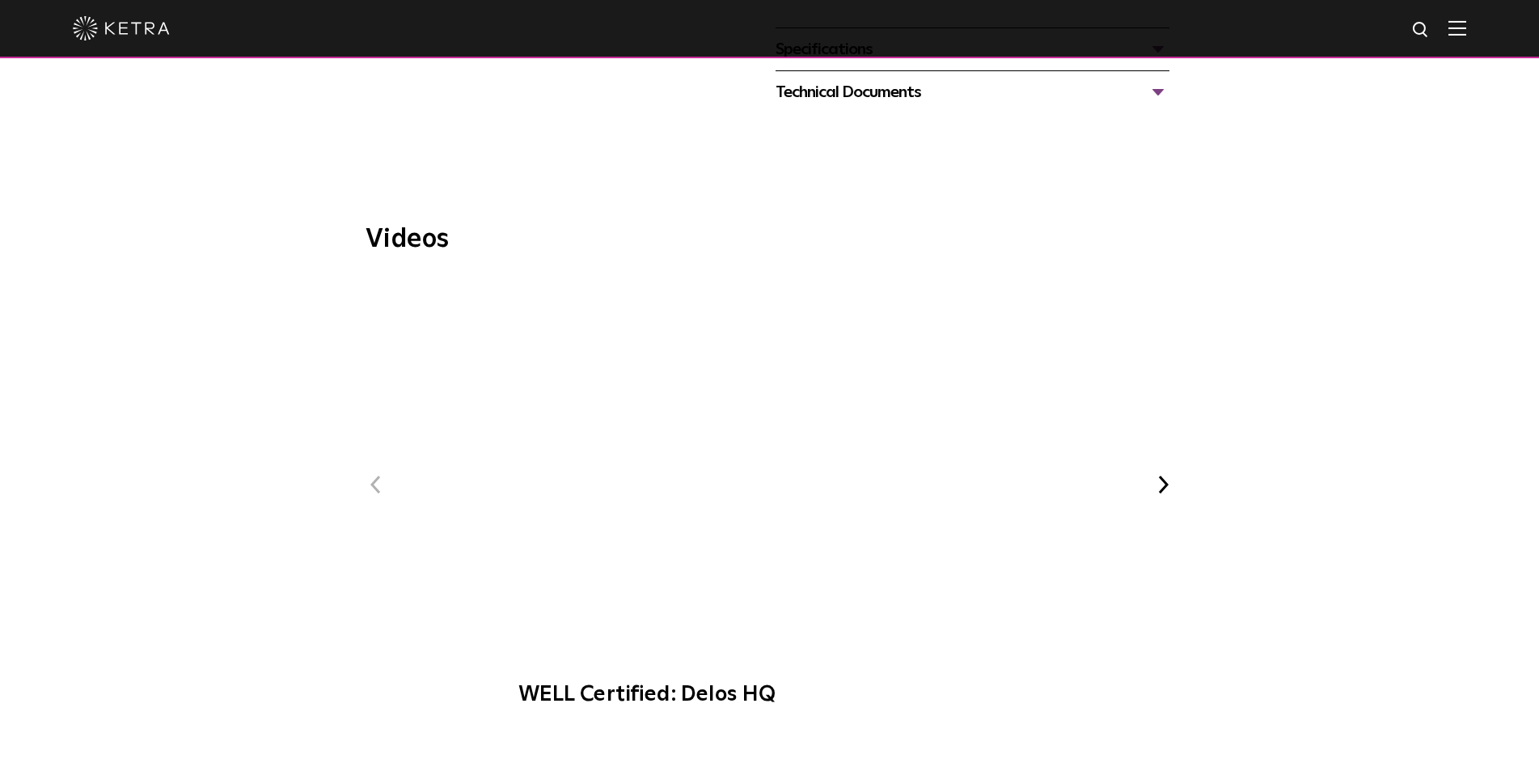
click at [1162, 474] on button "Next" at bounding box center [1163, 484] width 21 height 21
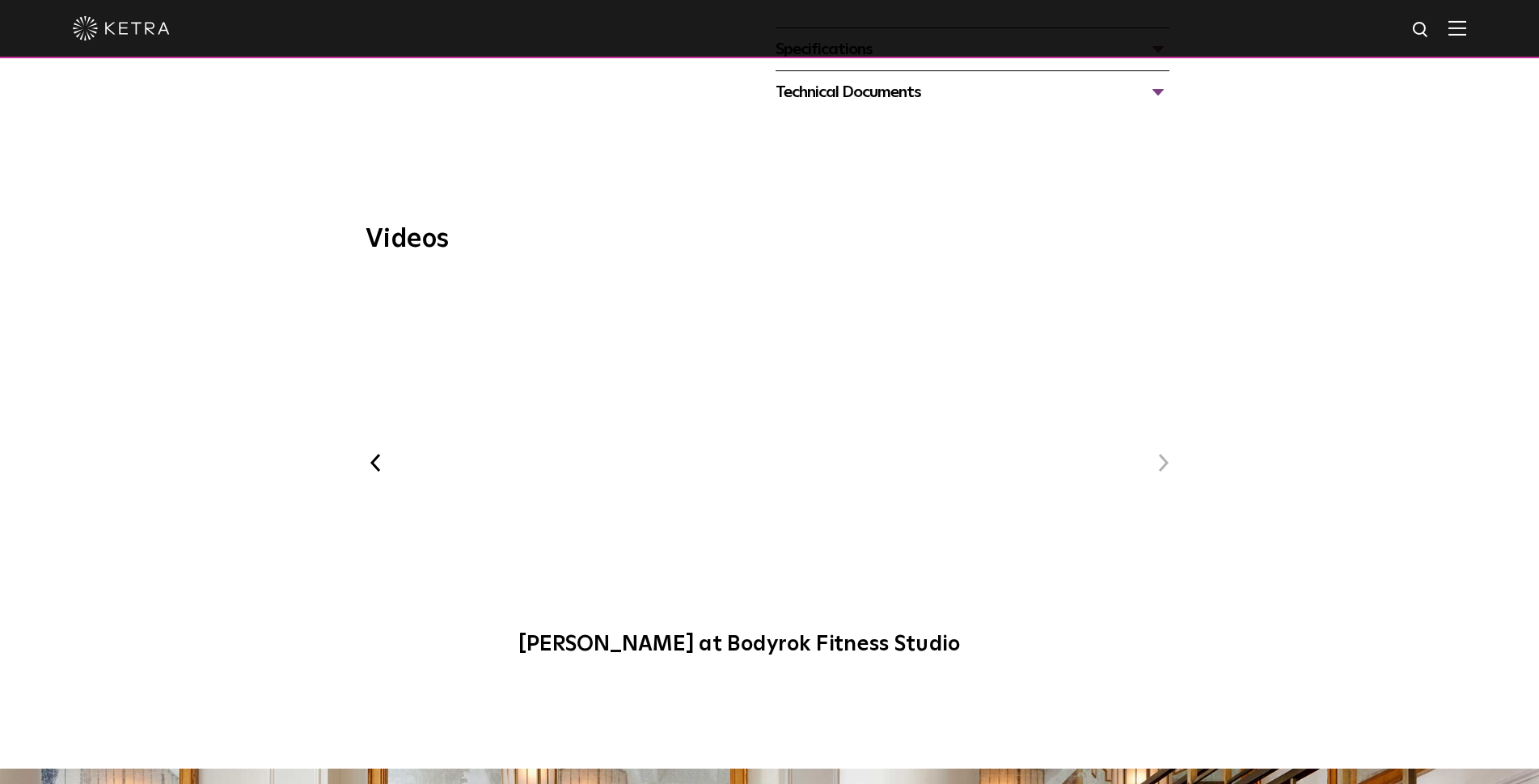
click at [368, 452] on button "Previous" at bounding box center [376, 462] width 21 height 21
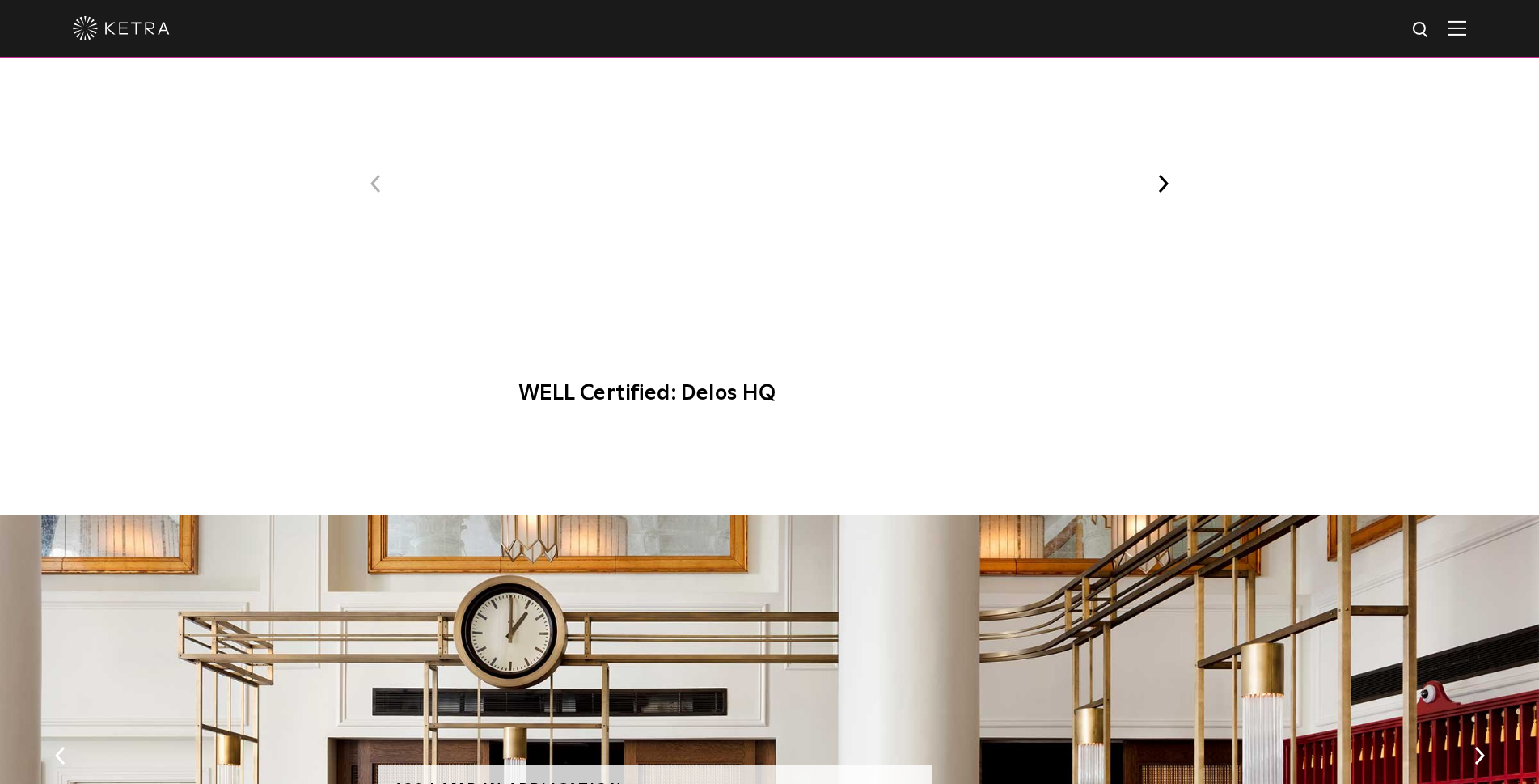
scroll to position [867, 0]
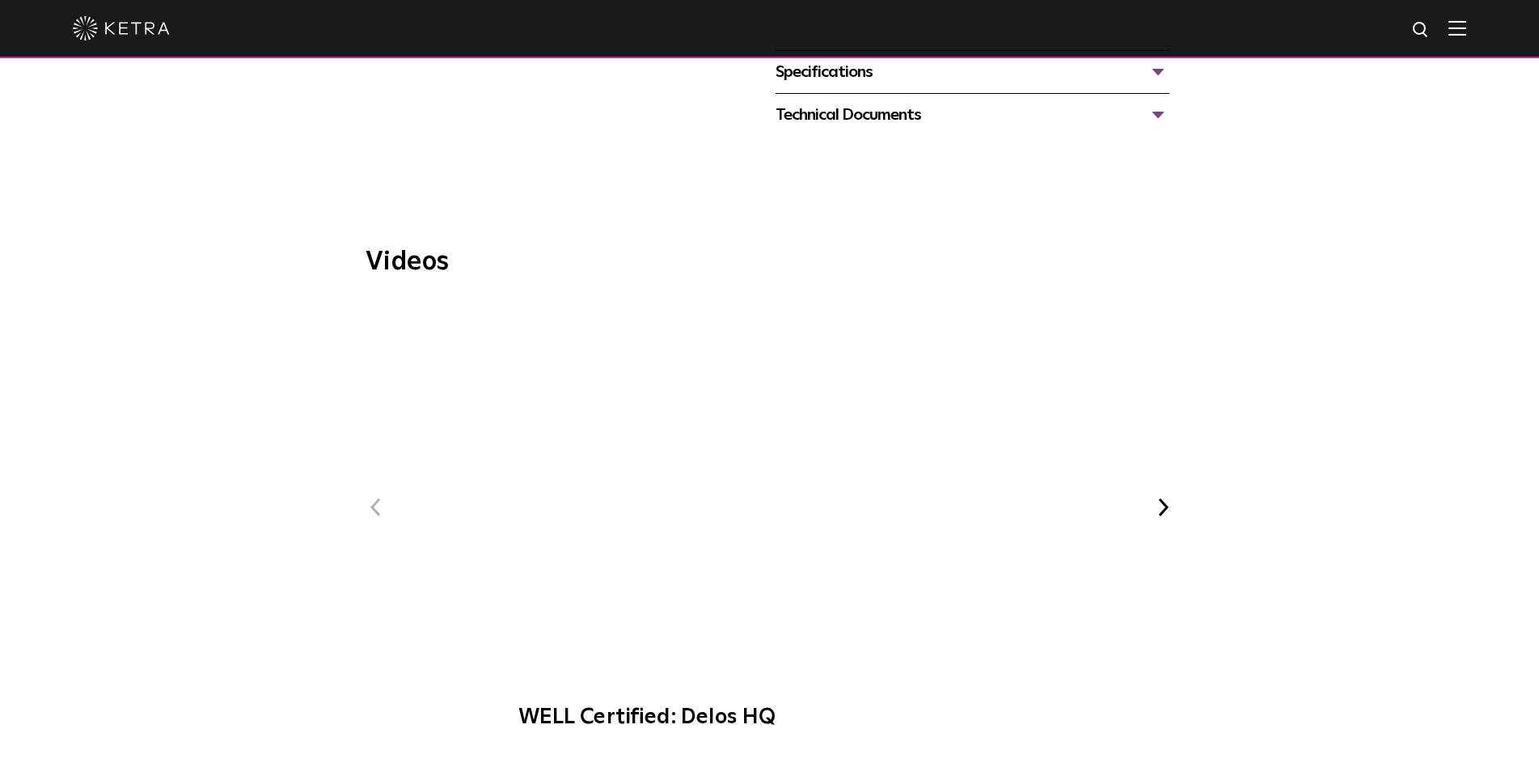
click at [756, 436] on span "WELL Certified: Delos HQ" at bounding box center [770, 522] width 544 height 447
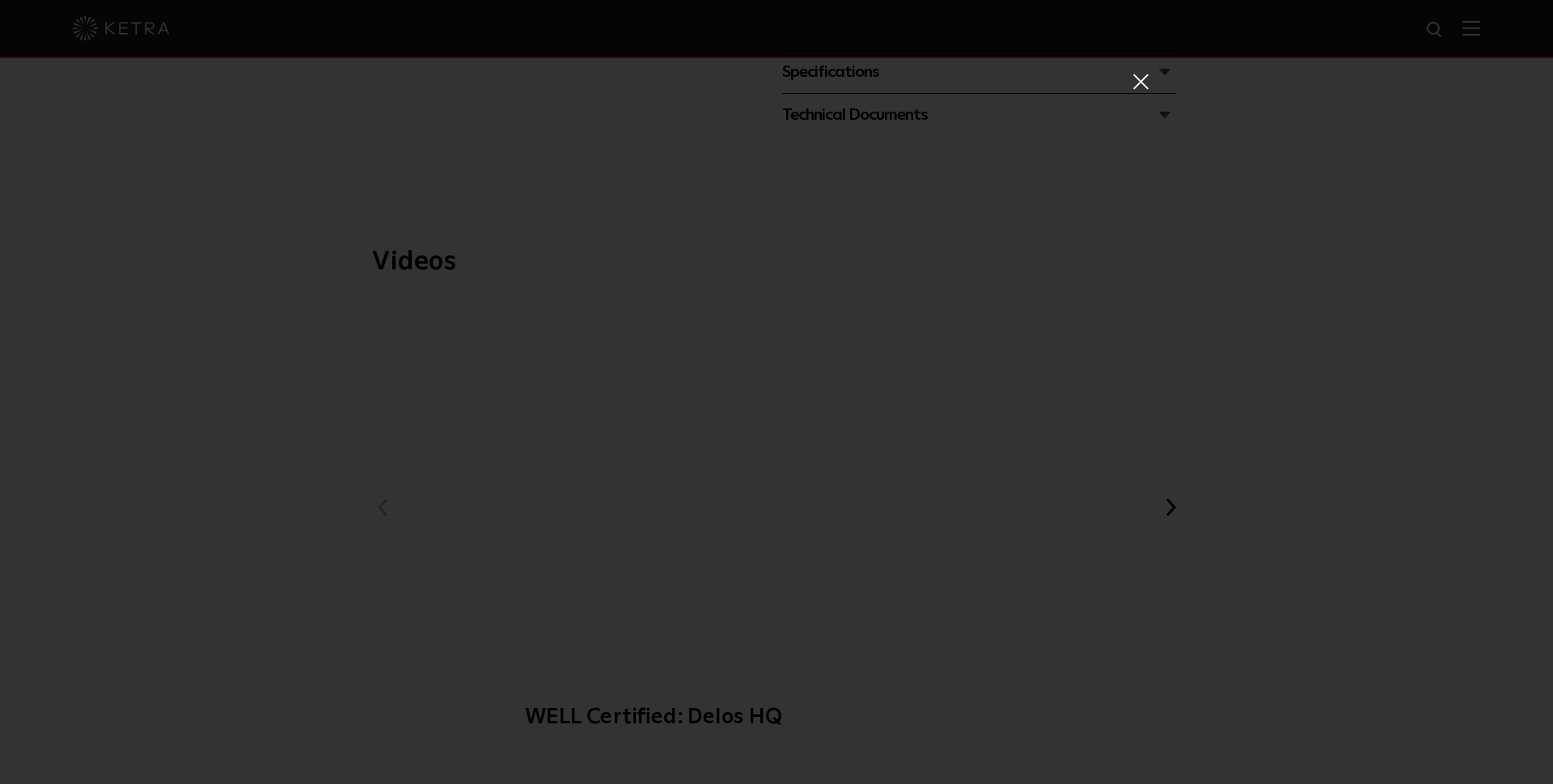
click at [1132, 87] on span at bounding box center [1140, 81] width 18 height 16
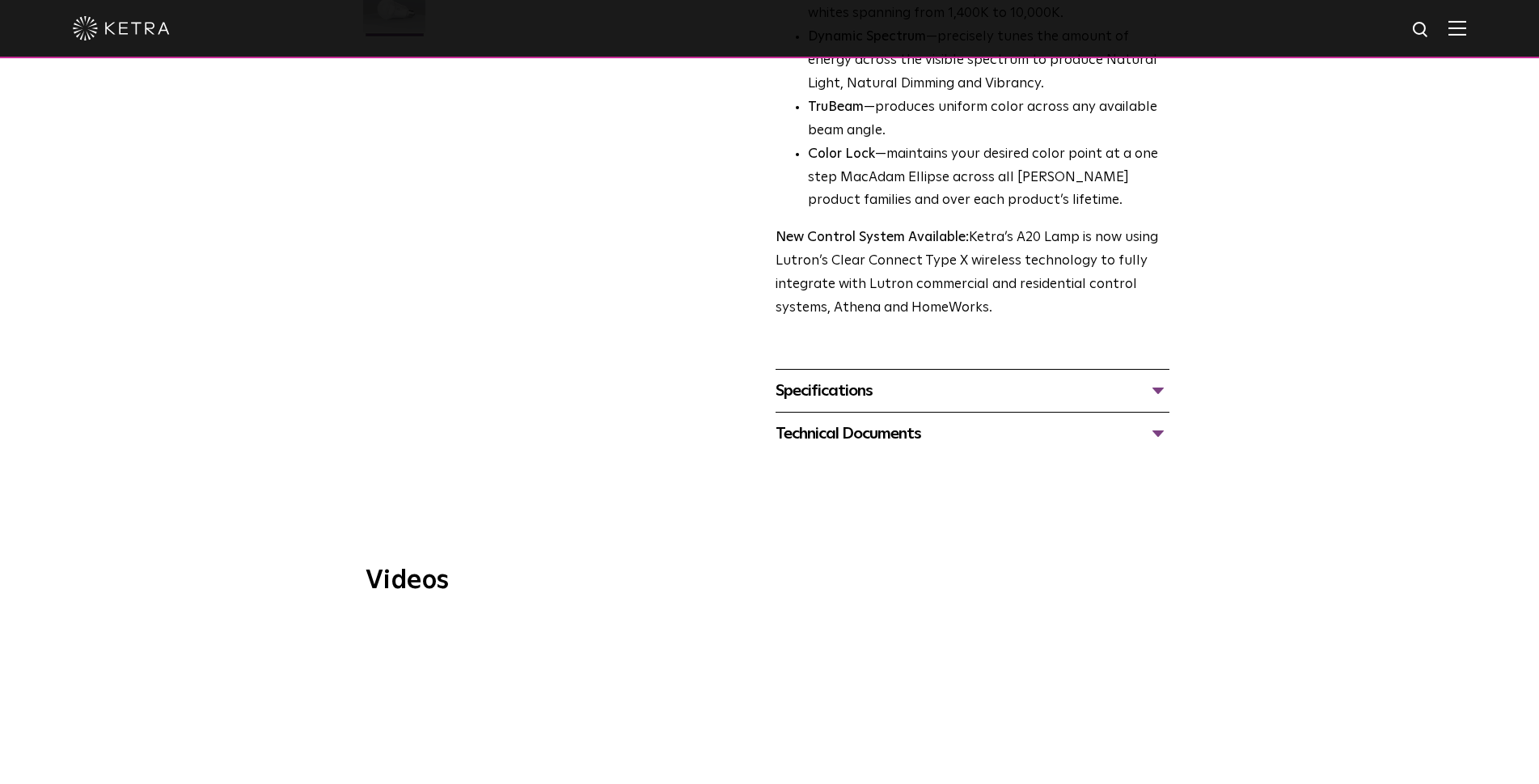
scroll to position [566, 0]
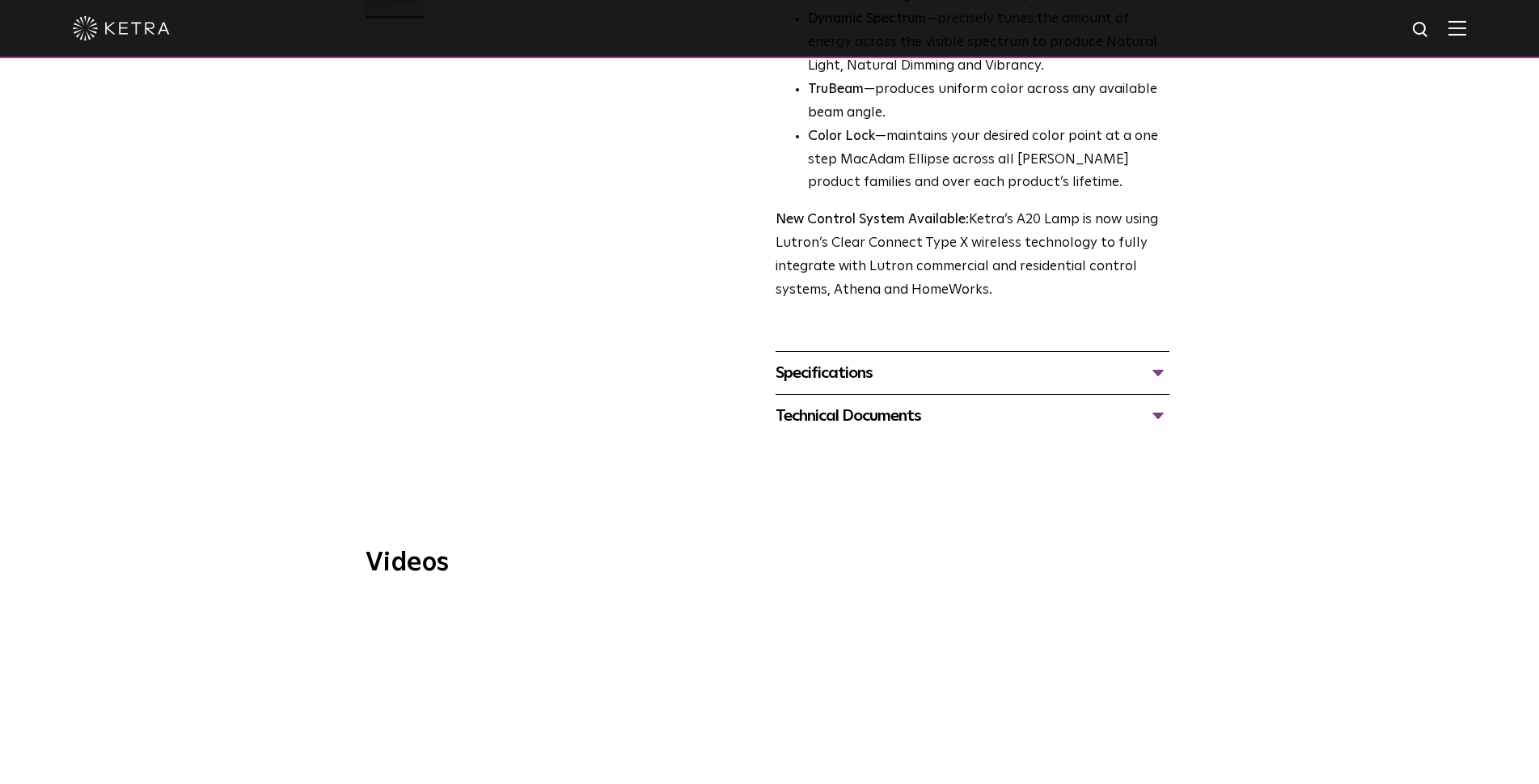
click at [1100, 360] on div "Specifications" at bounding box center [973, 373] width 394 height 26
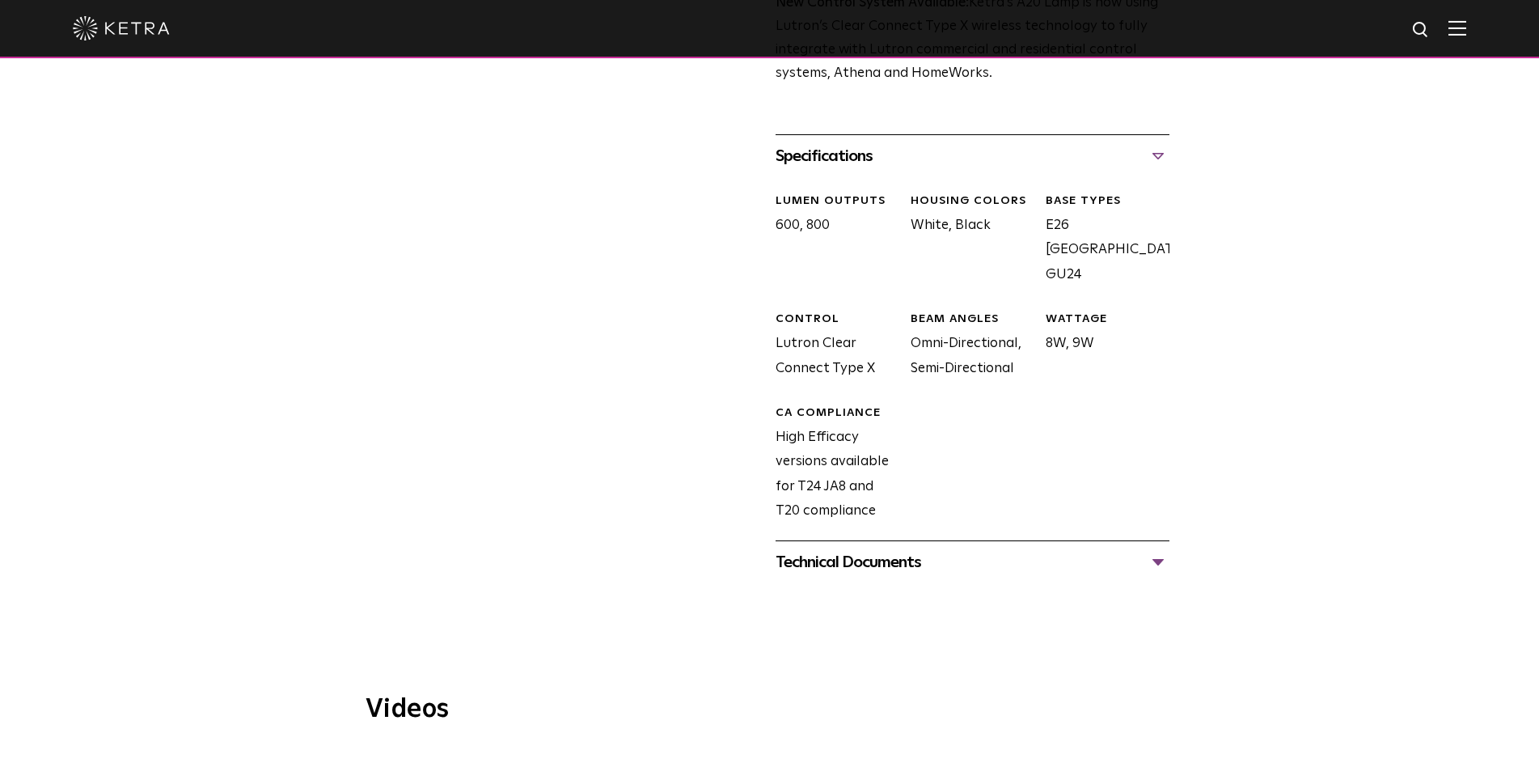
scroll to position [809, 0]
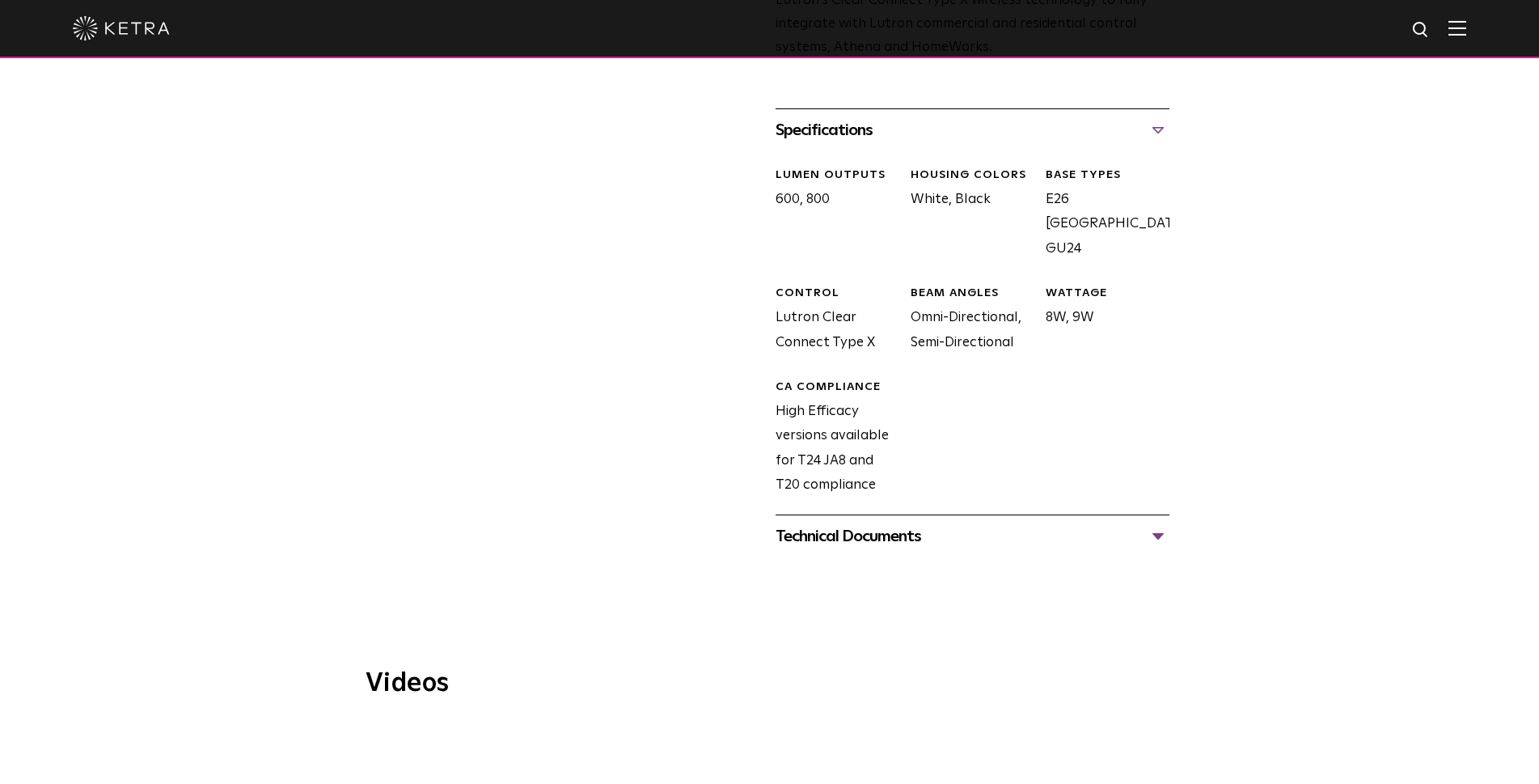
click at [1154, 523] on div "Technical Documents" at bounding box center [973, 536] width 394 height 26
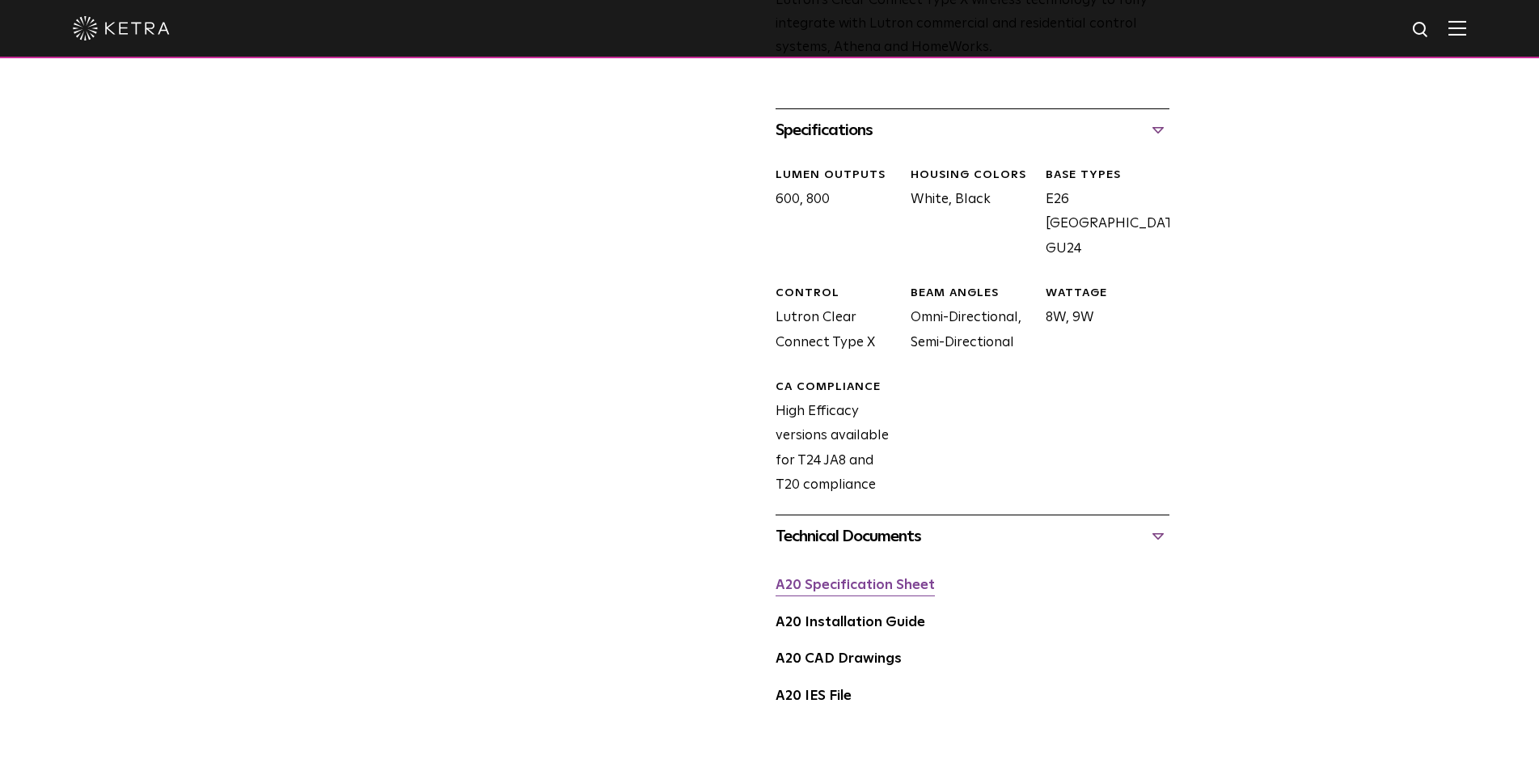
click at [906, 578] on link "A20 Specification Sheet" at bounding box center [855, 584] width 160 height 14
